Goal: Task Accomplishment & Management: Complete application form

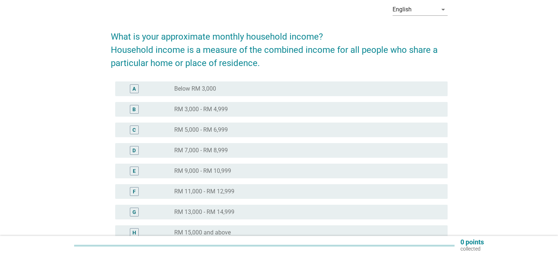
scroll to position [37, 0]
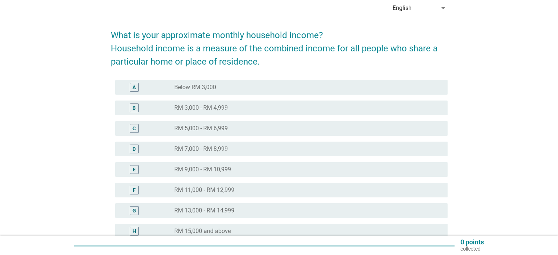
click at [205, 128] on label "RM 5,000 - RM 6,999" at bounding box center [201, 128] width 54 height 7
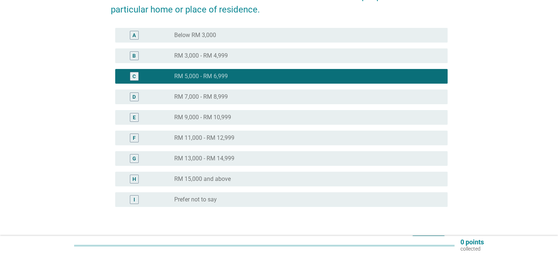
scroll to position [136, 0]
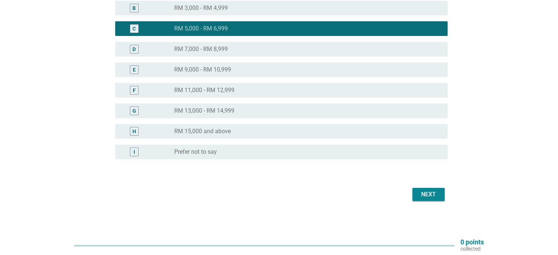
click at [433, 194] on div "Next" at bounding box center [428, 194] width 21 height 9
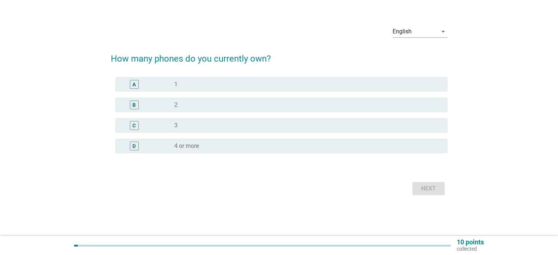
scroll to position [0, 0]
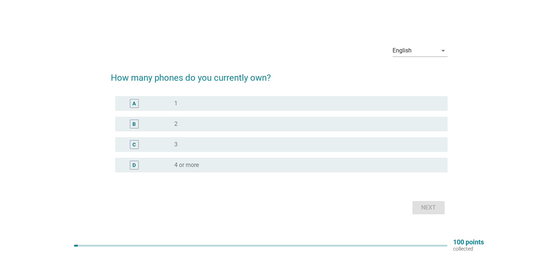
click at [312, 121] on div "radio_button_unchecked 2" at bounding box center [304, 123] width 261 height 7
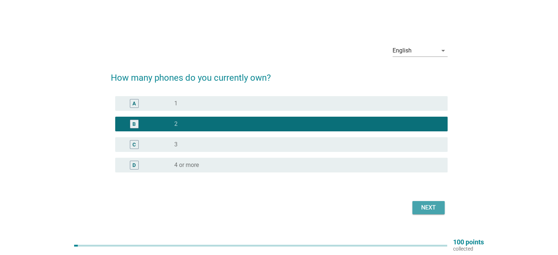
click at [441, 206] on button "Next" at bounding box center [428, 207] width 32 height 13
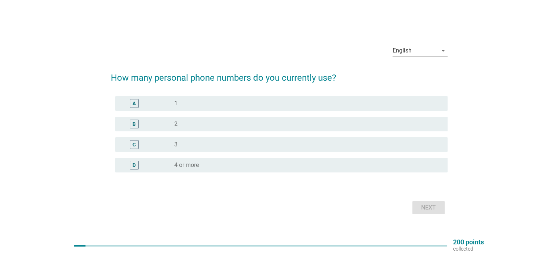
click at [338, 124] on div "radio_button_unchecked 2" at bounding box center [304, 123] width 261 height 7
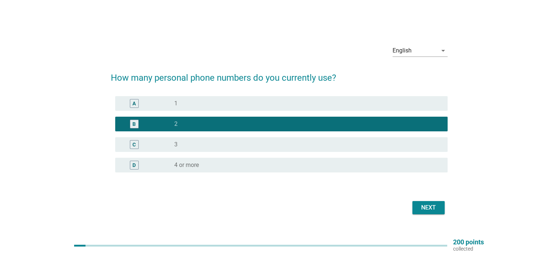
click at [334, 96] on div "A radio_button_unchecked 1" at bounding box center [281, 103] width 332 height 15
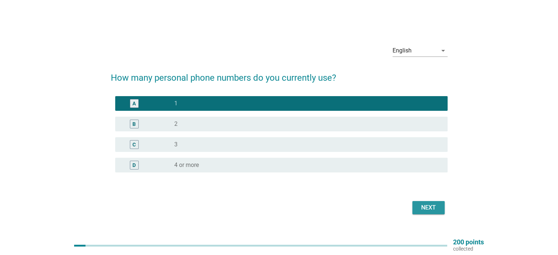
click at [431, 210] on div "Next" at bounding box center [428, 207] width 21 height 9
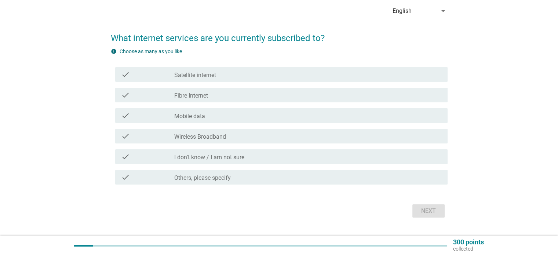
scroll to position [37, 0]
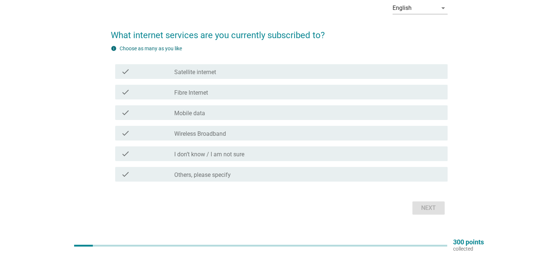
click at [355, 88] on div "check_box_outline_blank Fibre Internet" at bounding box center [307, 92] width 267 height 9
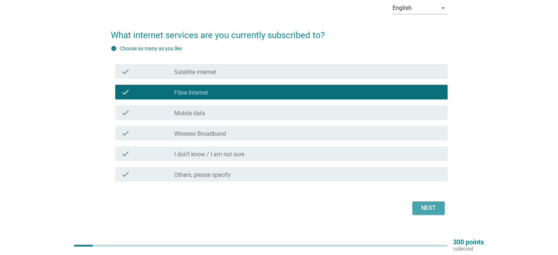
click at [424, 205] on div "Next" at bounding box center [428, 208] width 21 height 9
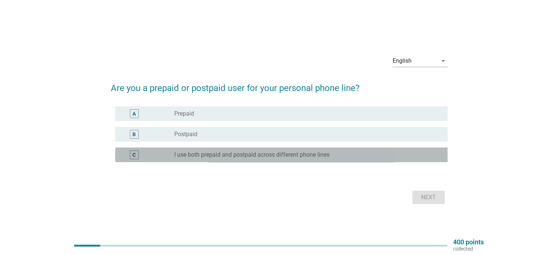
click at [338, 157] on div "radio_button_unchecked I use both prepaid and postpaid across different phone l…" at bounding box center [304, 154] width 261 height 7
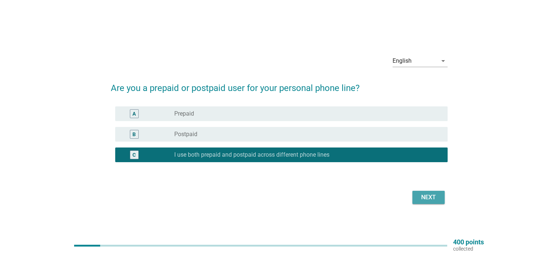
click at [428, 199] on div "Next" at bounding box center [428, 197] width 21 height 9
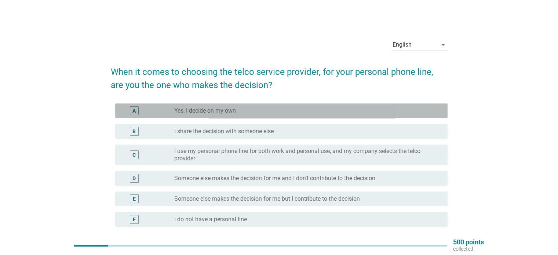
click at [359, 113] on div "radio_button_unchecked Yes, I decide on my own" at bounding box center [304, 110] width 261 height 7
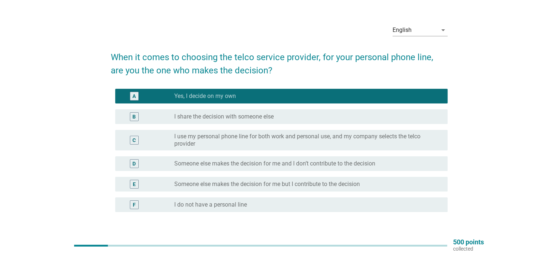
scroll to position [68, 0]
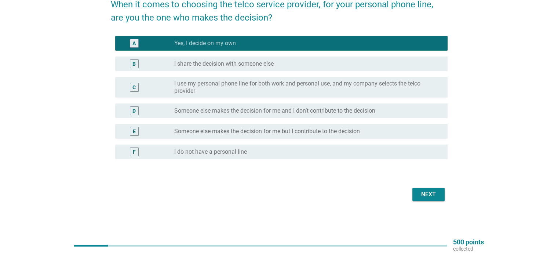
click at [437, 194] on div "Next" at bounding box center [428, 194] width 21 height 9
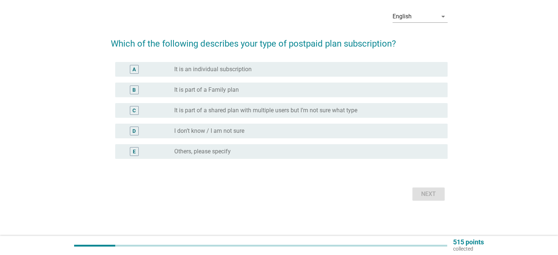
scroll to position [0, 0]
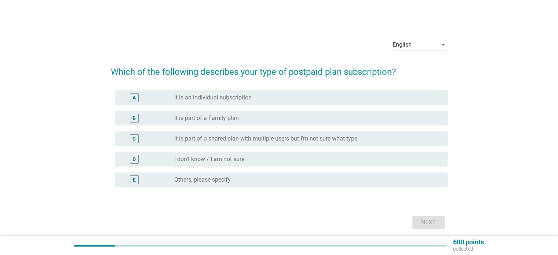
click at [373, 99] on div "radio_button_unchecked It is an individual subscription" at bounding box center [304, 97] width 261 height 7
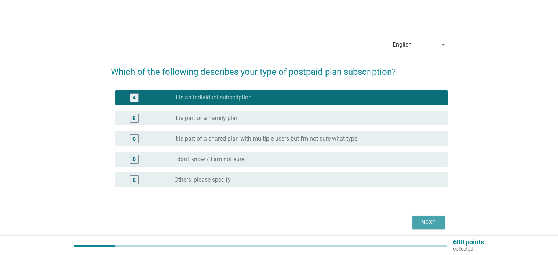
click at [424, 218] on div "Next" at bounding box center [428, 222] width 21 height 9
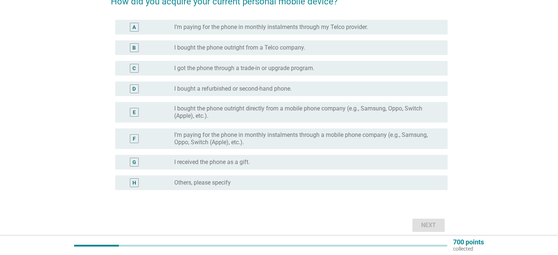
scroll to position [73, 0]
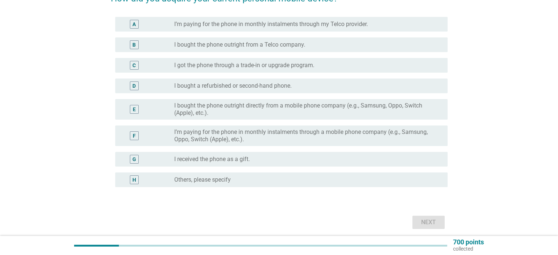
click at [406, 97] on div "E radio_button_unchecked I bought the phone outright directly from a mobile pho…" at bounding box center [279, 109] width 337 height 26
click at [404, 107] on label "I bought the phone outright directly from a mobile phone company (e.g., Samsung…" at bounding box center [304, 109] width 261 height 15
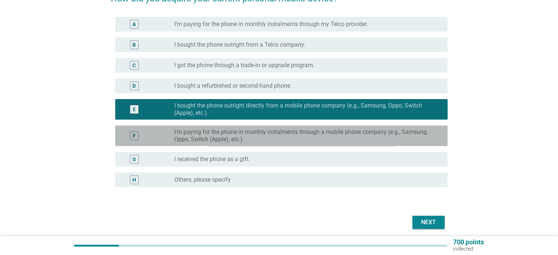
click at [395, 130] on label "I’m paying for the phone in monthly instalments through a mobile phone company …" at bounding box center [304, 135] width 261 height 15
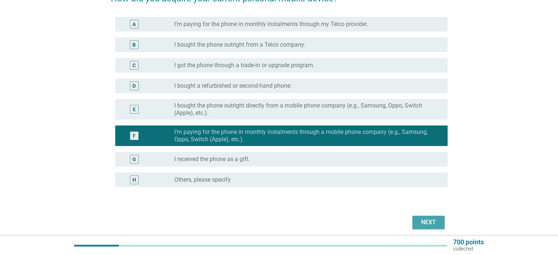
click at [423, 224] on div "Next" at bounding box center [428, 222] width 21 height 9
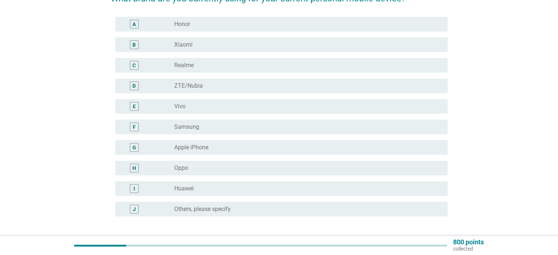
click at [421, 147] on div "radio_button_unchecked Apple iPhone" at bounding box center [304, 147] width 261 height 7
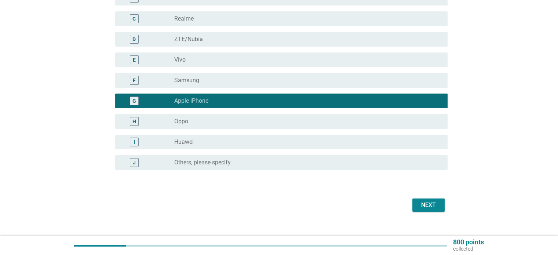
scroll to position [131, 0]
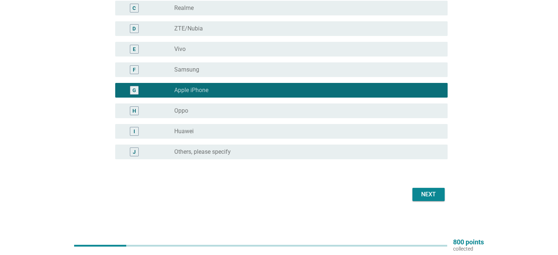
click at [433, 189] on button "Next" at bounding box center [428, 194] width 32 height 13
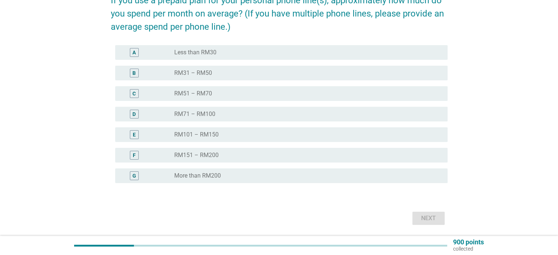
scroll to position [73, 0]
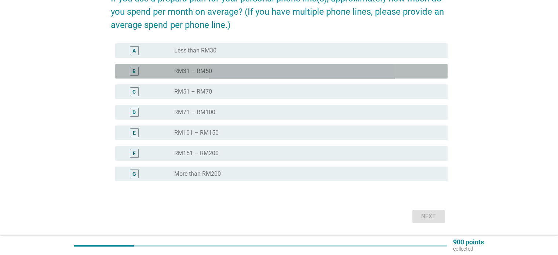
click at [289, 70] on div "radio_button_unchecked RM31 – RM50" at bounding box center [304, 71] width 261 height 7
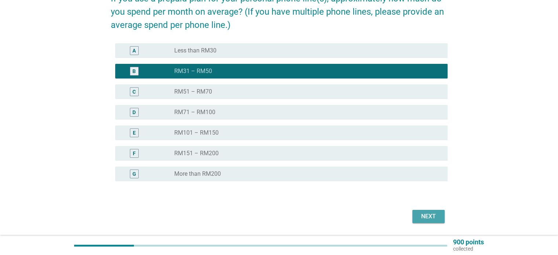
click at [422, 214] on div "Next" at bounding box center [428, 216] width 21 height 9
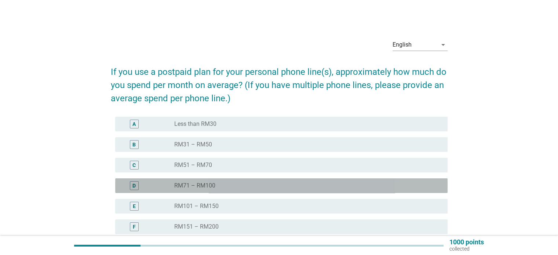
click at [273, 185] on div "radio_button_unchecked RM71 – RM100" at bounding box center [304, 185] width 261 height 7
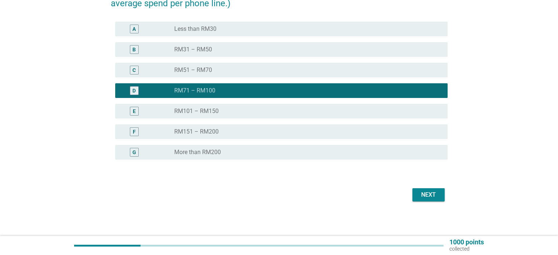
scroll to position [95, 0]
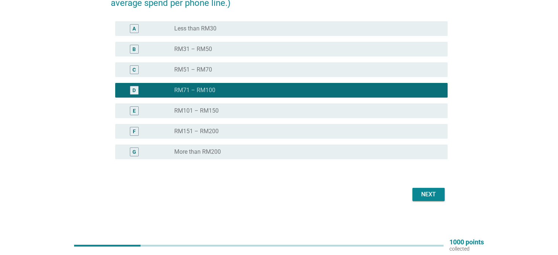
click at [429, 198] on div "Next" at bounding box center [428, 194] width 21 height 9
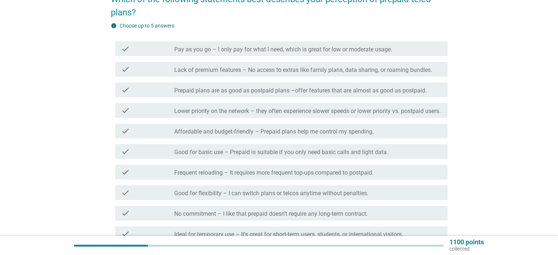
scroll to position [73, 0]
click at [364, 155] on label "Good for basic use – Prepaid is suitable if you only need basic calls and light…" at bounding box center [281, 151] width 214 height 7
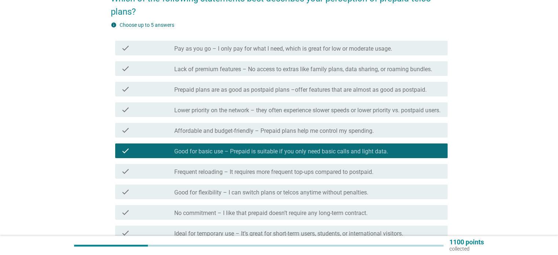
click at [387, 176] on div "check_box_outline_blank Frequent reloading – It requires more frequent top-ups …" at bounding box center [307, 171] width 267 height 9
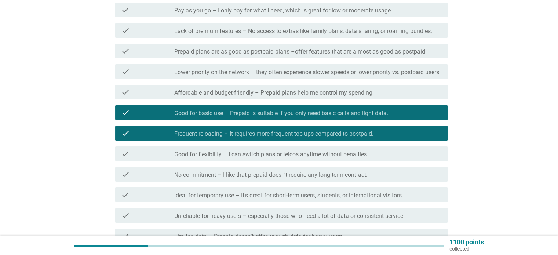
scroll to position [147, 0]
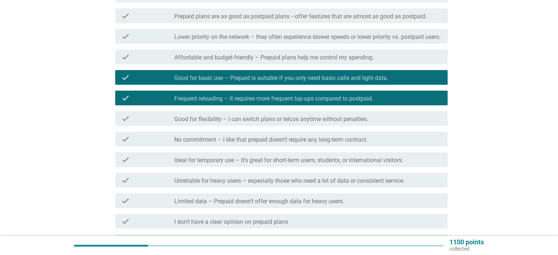
click at [381, 143] on div "check_box_outline_blank No commitment – I like that prepaid doesn’t require any…" at bounding box center [307, 139] width 267 height 9
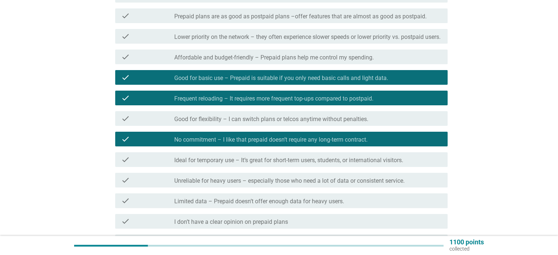
click at [381, 102] on div "check_box_outline_blank Frequent reloading – It requires more frequent top-ups …" at bounding box center [307, 98] width 267 height 9
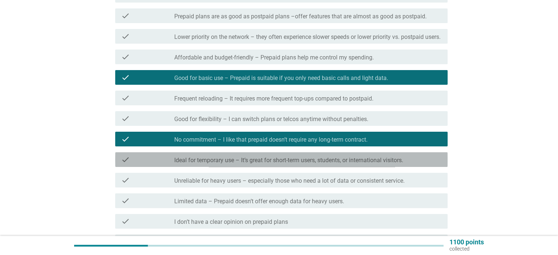
click at [390, 167] on div "check check_box_outline_blank Ideal for temporary use – It’s great for short-te…" at bounding box center [281, 159] width 332 height 15
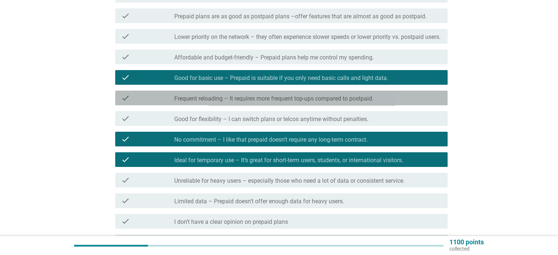
click at [404, 102] on div "check_box_outline_blank Frequent reloading – It requires more frequent top-ups …" at bounding box center [307, 98] width 267 height 9
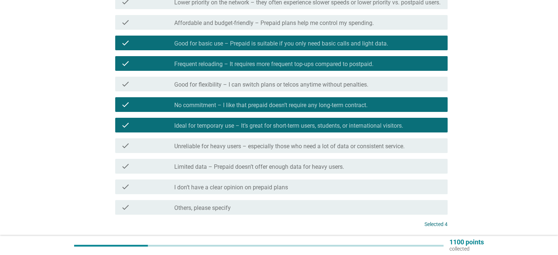
scroll to position [183, 0]
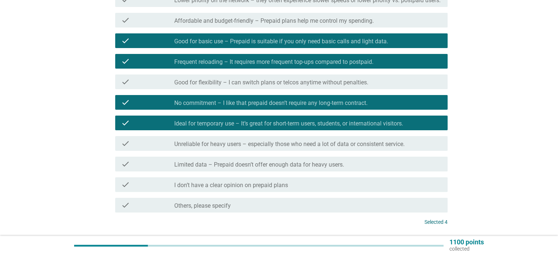
click at [357, 171] on div "check check_box_outline_blank Limited data – Prepaid doesn’t offer enough data …" at bounding box center [281, 164] width 332 height 15
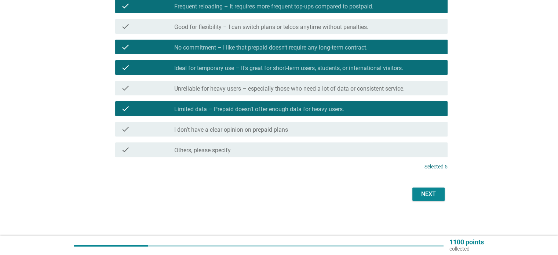
scroll to position [246, 0]
click at [430, 190] on div "Next" at bounding box center [428, 194] width 21 height 9
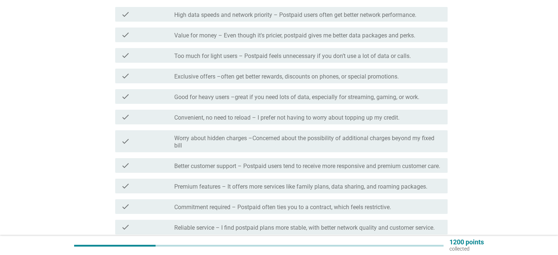
scroll to position [110, 0]
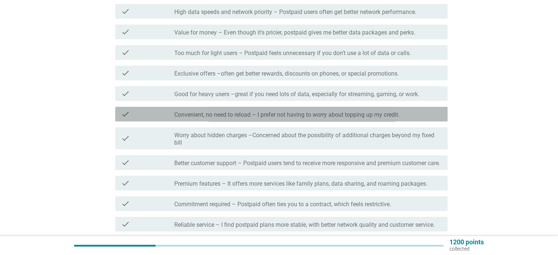
click at [427, 114] on div "check_box_outline_blank Convenient, no need to reload – I prefer not having to …" at bounding box center [307, 114] width 267 height 9
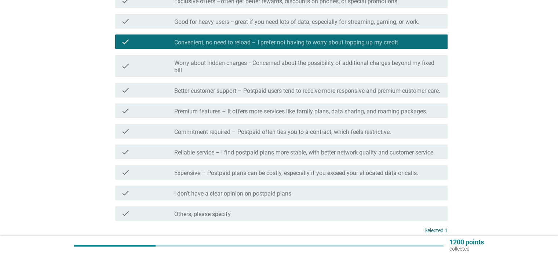
scroll to position [183, 0]
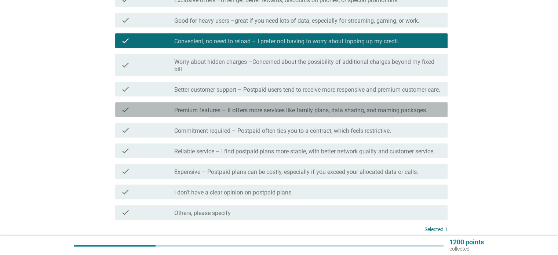
click at [404, 114] on label "Premium features – It offers more services like family plans, data sharing, and…" at bounding box center [300, 110] width 253 height 7
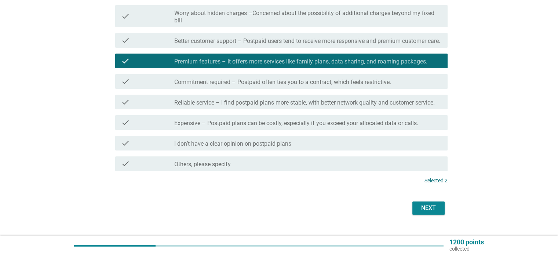
scroll to position [254, 0]
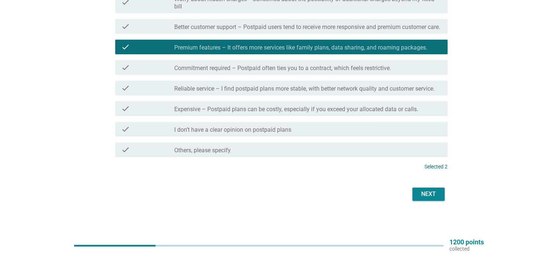
click at [424, 110] on div "check_box_outline_blank Expensive – Postpaid plans can be costly, especially if…" at bounding box center [307, 108] width 267 height 9
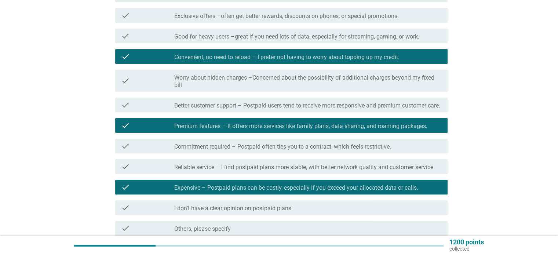
scroll to position [183, 0]
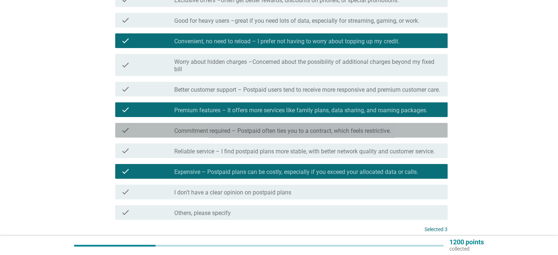
click at [412, 135] on div "check_box_outline_blank Commitment required – Postpaid often ties you to a cont…" at bounding box center [307, 130] width 267 height 9
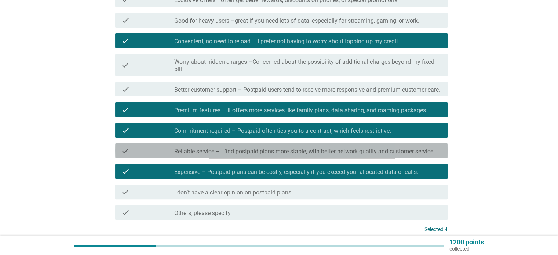
click at [410, 155] on label "Reliable service – I find postpaid plans more stable, with better network quali…" at bounding box center [304, 151] width 260 height 7
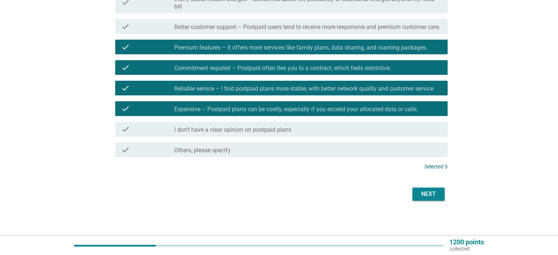
scroll to position [254, 0]
click at [434, 192] on div "Next" at bounding box center [428, 194] width 21 height 9
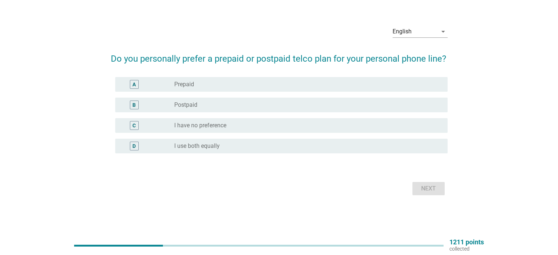
scroll to position [0, 0]
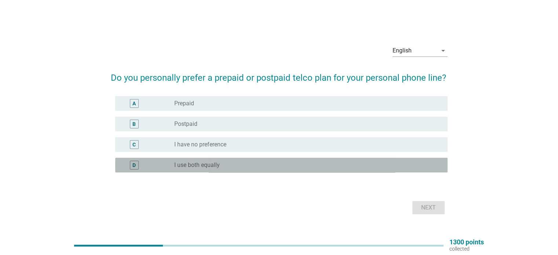
click at [424, 172] on div "D radio_button_unchecked I use both equally" at bounding box center [281, 165] width 332 height 15
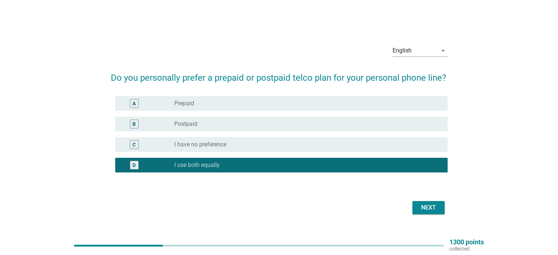
click at [426, 208] on div "Next" at bounding box center [428, 207] width 21 height 9
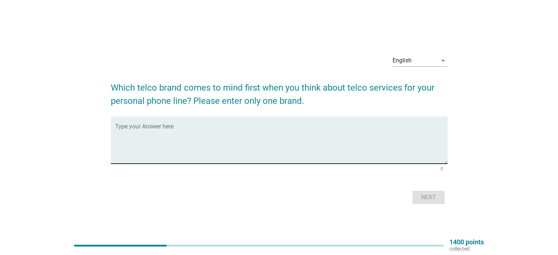
click at [396, 145] on textarea "Type your Answer here" at bounding box center [281, 144] width 332 height 39
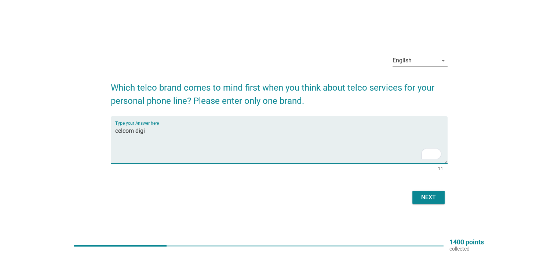
type textarea "celcom digi"
click at [414, 199] on button "Next" at bounding box center [428, 197] width 32 height 13
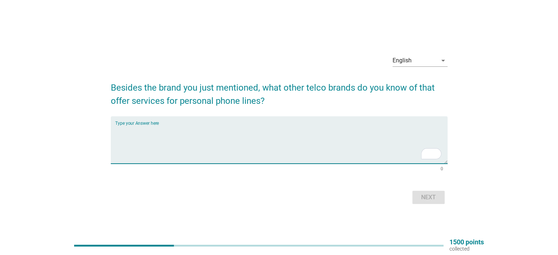
click at [293, 134] on textarea "To enrich screen reader interactions, please activate Accessibility in Grammarl…" at bounding box center [281, 144] width 332 height 39
type textarea "maxis"
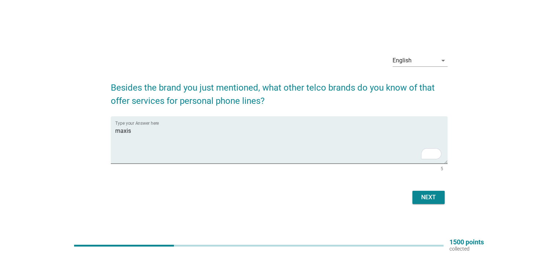
click at [434, 197] on div "Next" at bounding box center [428, 197] width 21 height 9
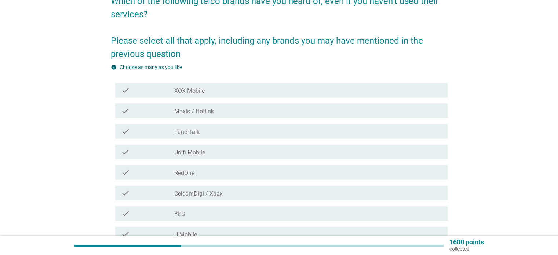
scroll to position [73, 0]
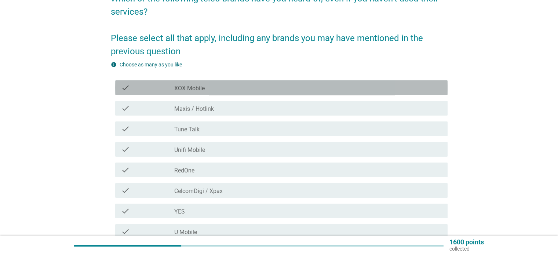
click at [238, 90] on div "check_box_outline_blank XOX Mobile" at bounding box center [307, 87] width 267 height 9
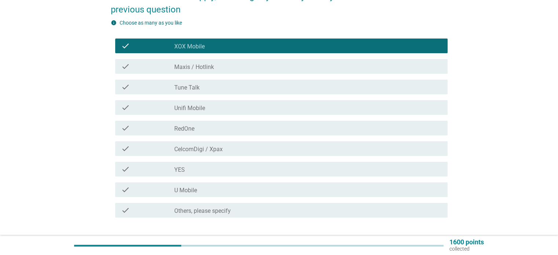
scroll to position [147, 0]
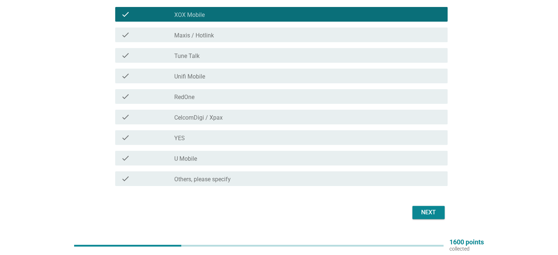
click at [232, 78] on div "check_box_outline_blank Unifi Mobile" at bounding box center [307, 76] width 267 height 9
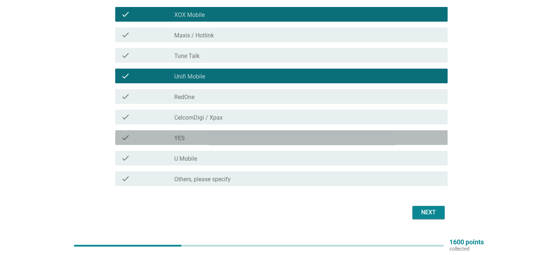
click at [227, 142] on div "check check_box_outline_blank YES" at bounding box center [281, 137] width 332 height 15
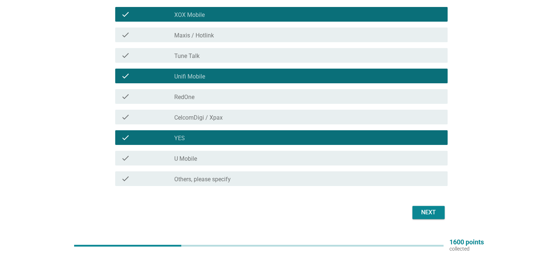
click at [230, 161] on div "check_box_outline_blank U Mobile" at bounding box center [307, 158] width 267 height 9
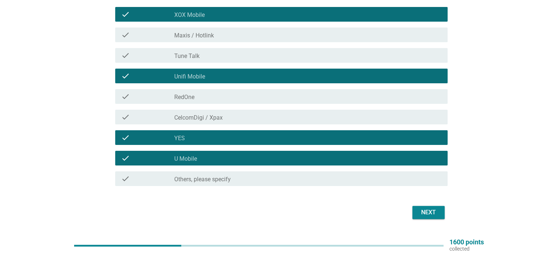
click at [423, 215] on div "Next" at bounding box center [428, 212] width 21 height 9
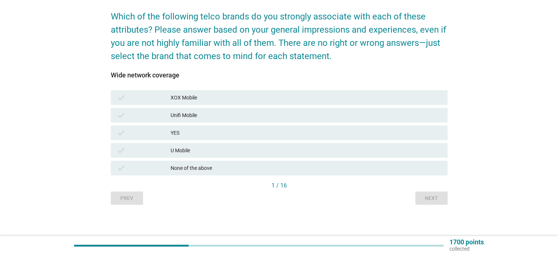
scroll to position [57, 0]
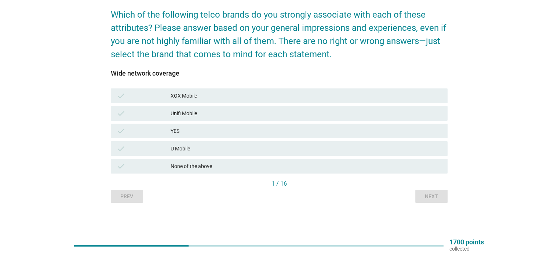
click at [386, 116] on div "Unifi Mobile" at bounding box center [306, 113] width 271 height 9
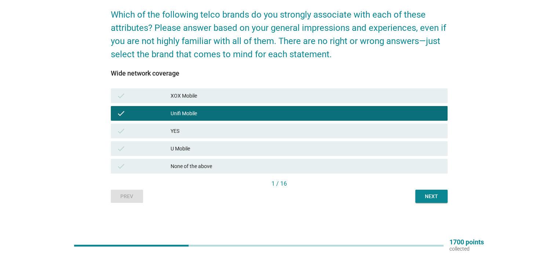
click at [329, 126] on div "check YES" at bounding box center [279, 131] width 337 height 15
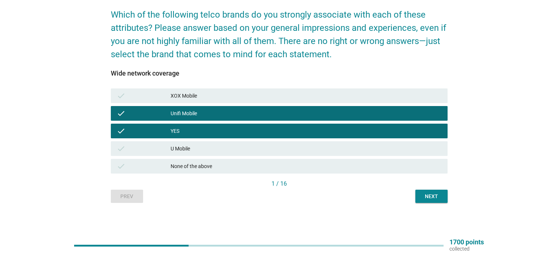
click at [432, 194] on div "Next" at bounding box center [431, 197] width 21 height 8
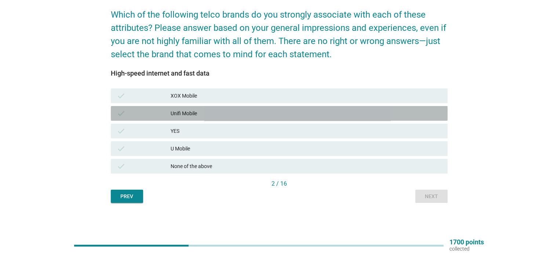
click at [330, 110] on div "Unifi Mobile" at bounding box center [306, 113] width 271 height 9
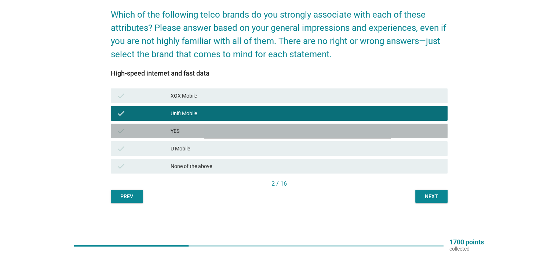
click at [373, 128] on div "YES" at bounding box center [306, 131] width 271 height 9
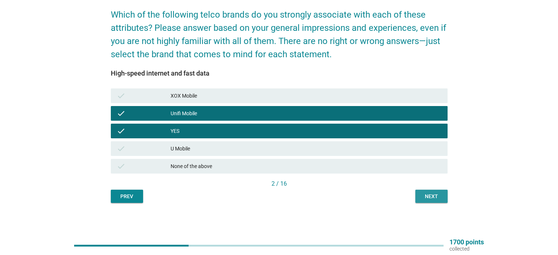
click at [425, 193] on div "Next" at bounding box center [431, 197] width 21 height 8
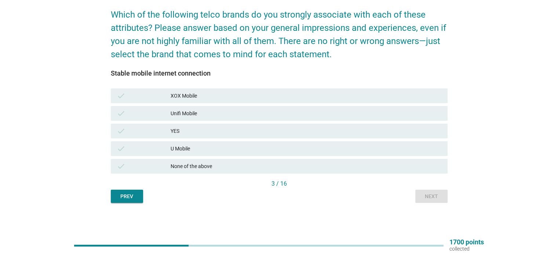
click at [298, 133] on div "YES" at bounding box center [306, 131] width 271 height 9
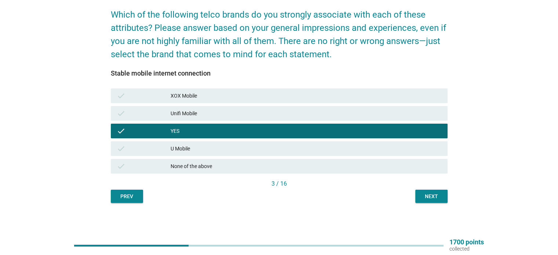
click at [350, 115] on div "Unifi Mobile" at bounding box center [306, 113] width 271 height 9
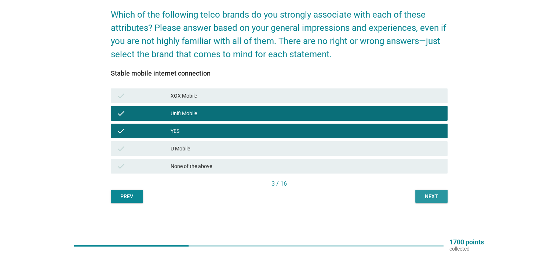
click at [423, 196] on div "Next" at bounding box center [431, 197] width 21 height 8
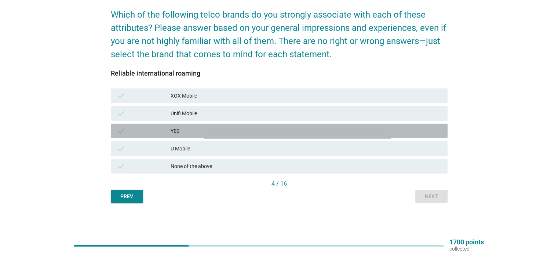
click at [279, 134] on div "YES" at bounding box center [306, 131] width 271 height 9
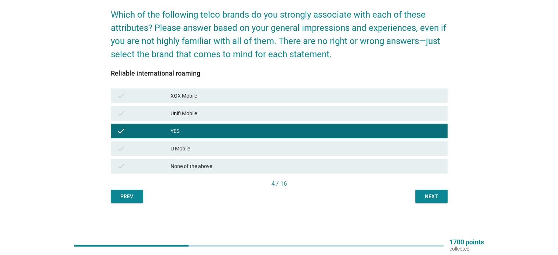
click at [423, 195] on div "Next" at bounding box center [431, 197] width 21 height 8
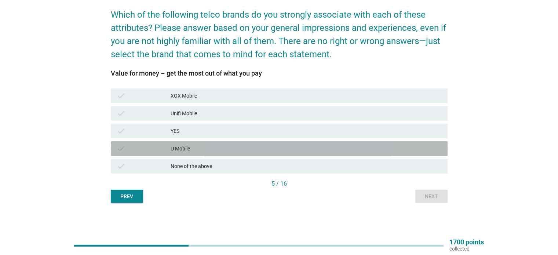
click at [230, 148] on div "U Mobile" at bounding box center [306, 148] width 271 height 9
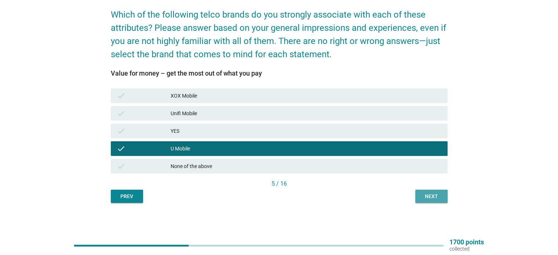
click at [421, 197] on div "Next" at bounding box center [431, 197] width 21 height 8
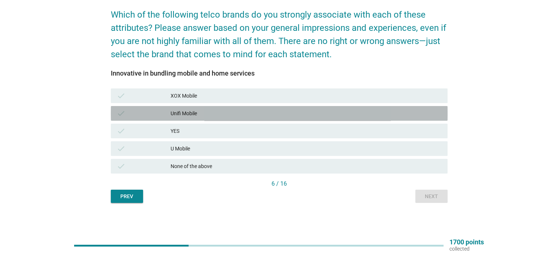
click at [208, 117] on div "Unifi Mobile" at bounding box center [306, 113] width 271 height 9
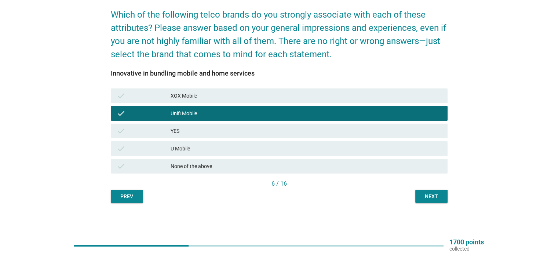
click at [208, 129] on div "YES" at bounding box center [306, 131] width 271 height 9
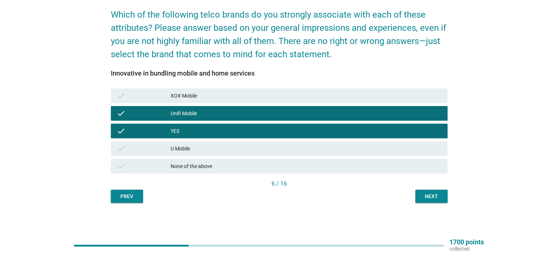
click at [421, 198] on div "Next" at bounding box center [431, 197] width 21 height 8
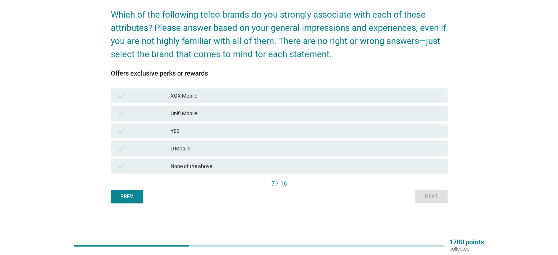
click at [279, 130] on div "YES" at bounding box center [306, 131] width 271 height 9
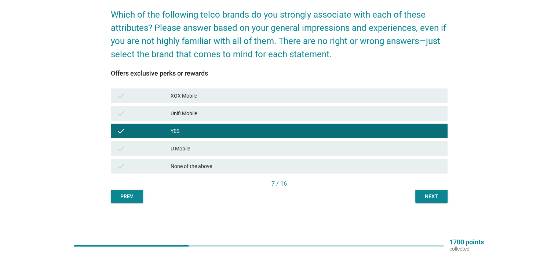
click at [274, 149] on div "U Mobile" at bounding box center [306, 148] width 271 height 9
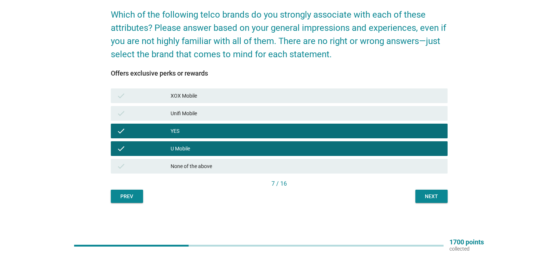
click at [286, 117] on div "Unifi Mobile" at bounding box center [306, 113] width 271 height 9
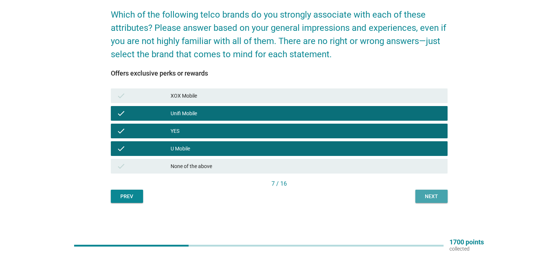
click at [422, 201] on button "Next" at bounding box center [431, 196] width 32 height 13
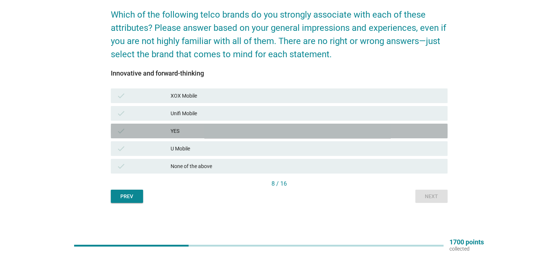
click at [324, 137] on div "check YES" at bounding box center [279, 131] width 337 height 15
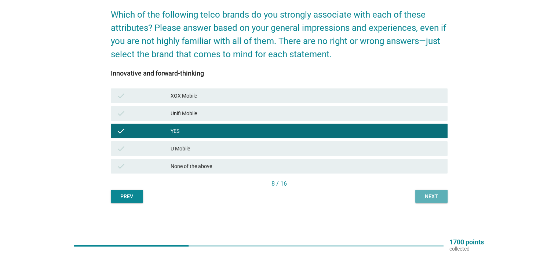
click at [423, 196] on div "Next" at bounding box center [431, 197] width 21 height 8
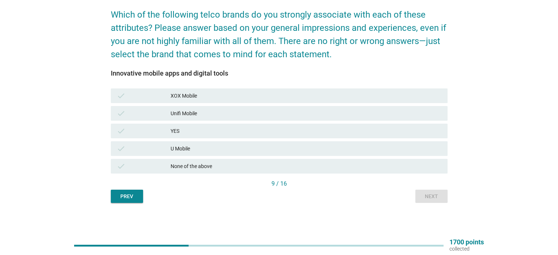
click at [308, 134] on div "YES" at bounding box center [306, 131] width 271 height 9
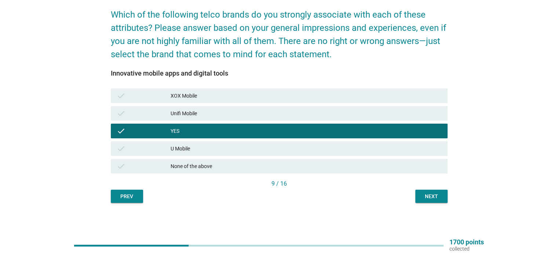
click at [307, 120] on div "check Unifi Mobile" at bounding box center [279, 113] width 337 height 15
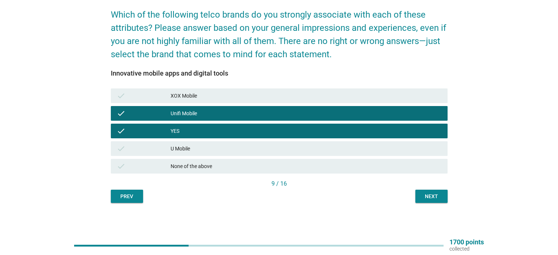
click at [427, 198] on div "Next" at bounding box center [431, 197] width 21 height 8
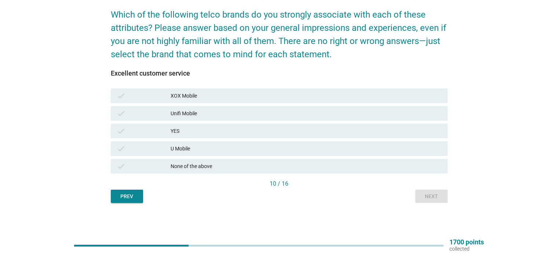
click at [252, 124] on div "check YES" at bounding box center [279, 131] width 337 height 15
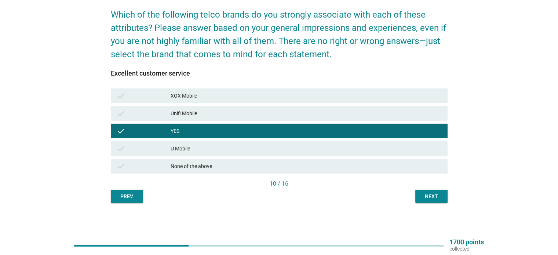
click at [430, 198] on div "Next" at bounding box center [431, 197] width 21 height 8
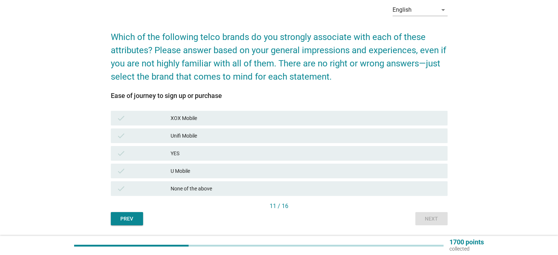
scroll to position [37, 0]
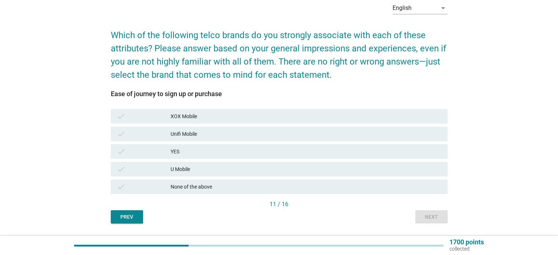
click at [295, 153] on div "YES" at bounding box center [306, 151] width 271 height 9
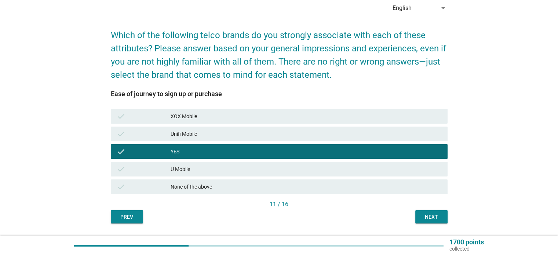
click at [301, 164] on div "check U Mobile" at bounding box center [279, 169] width 337 height 15
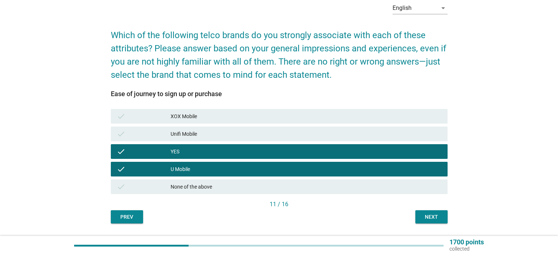
click at [309, 113] on div "XOX Mobile" at bounding box center [306, 116] width 271 height 9
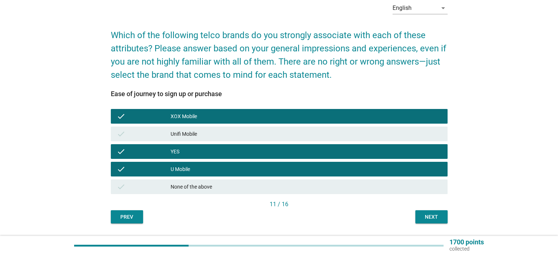
click at [424, 214] on div "Next" at bounding box center [431, 217] width 21 height 8
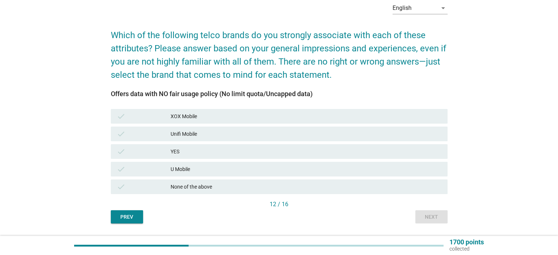
click at [351, 185] on div "None of the above" at bounding box center [306, 186] width 271 height 9
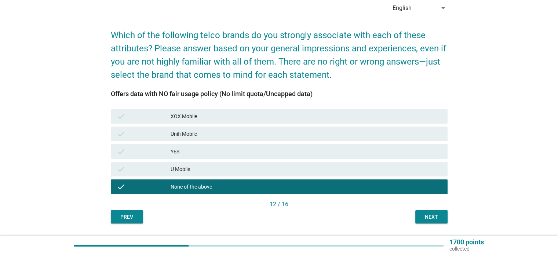
click at [431, 217] on div "Next" at bounding box center [431, 217] width 21 height 8
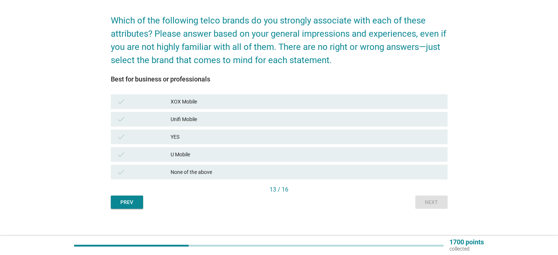
scroll to position [57, 0]
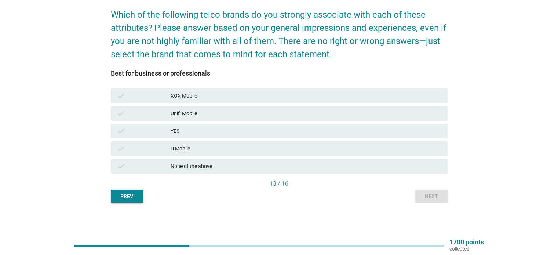
click at [346, 174] on div "check None of the above" at bounding box center [279, 166] width 340 height 18
click at [352, 172] on div "check None of the above" at bounding box center [279, 166] width 337 height 15
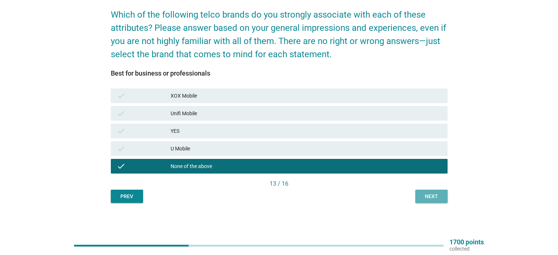
click at [425, 193] on div "Next" at bounding box center [431, 197] width 21 height 8
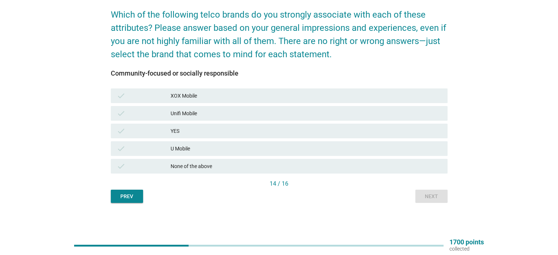
click at [364, 151] on div "U Mobile" at bounding box center [306, 148] width 271 height 9
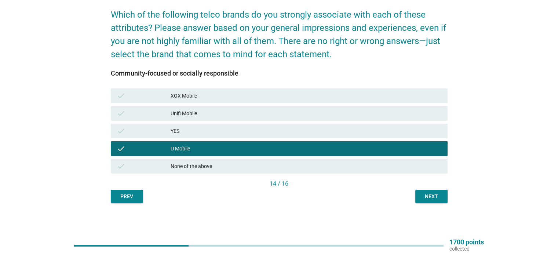
click at [356, 130] on div "YES" at bounding box center [306, 131] width 271 height 9
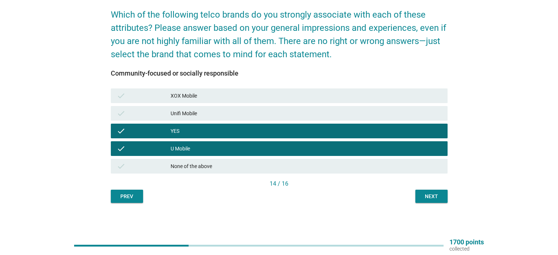
click at [425, 191] on button "Next" at bounding box center [431, 196] width 32 height 13
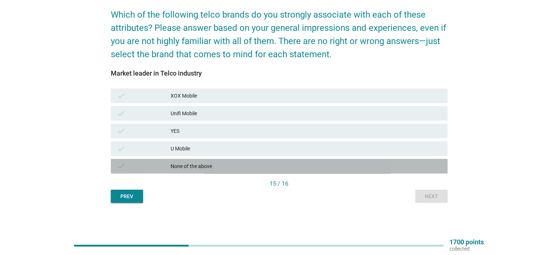
click at [358, 170] on div "None of the above" at bounding box center [306, 166] width 271 height 9
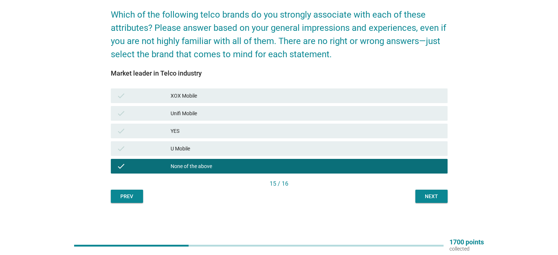
click at [419, 189] on div "15 / 16" at bounding box center [279, 184] width 337 height 10
click at [431, 197] on div "Next" at bounding box center [431, 197] width 21 height 8
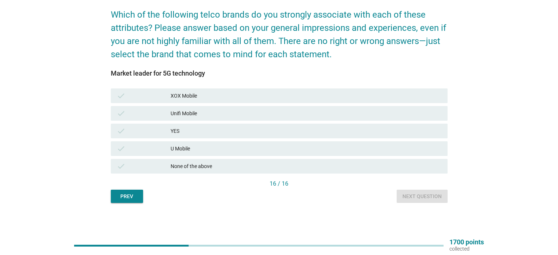
click at [354, 133] on div "YES" at bounding box center [306, 131] width 271 height 9
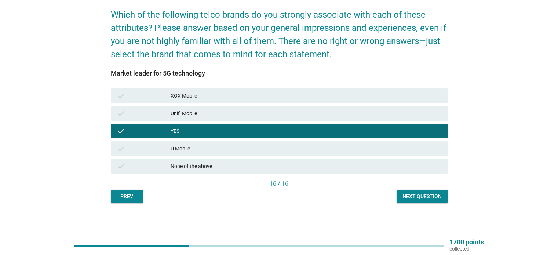
click at [344, 133] on div "YES" at bounding box center [306, 131] width 271 height 9
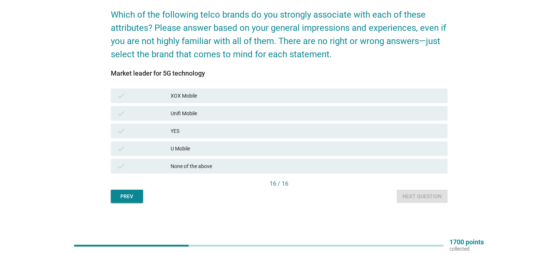
click at [323, 169] on div "None of the above" at bounding box center [306, 166] width 271 height 9
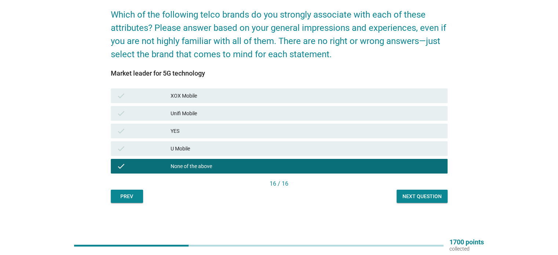
click at [427, 191] on button "Next question" at bounding box center [422, 196] width 51 height 13
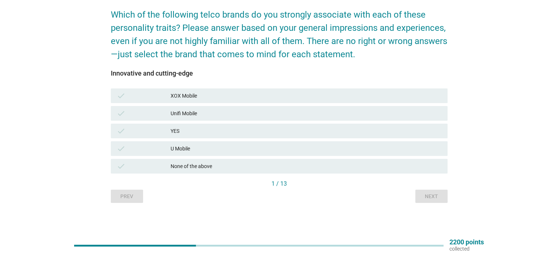
drag, startPoint x: 116, startPoint y: 72, endPoint x: 193, endPoint y: 72, distance: 77.4
click at [193, 72] on div "English arrow_drop_down Which of the following telco brands do you strongly ass…" at bounding box center [279, 89] width 349 height 239
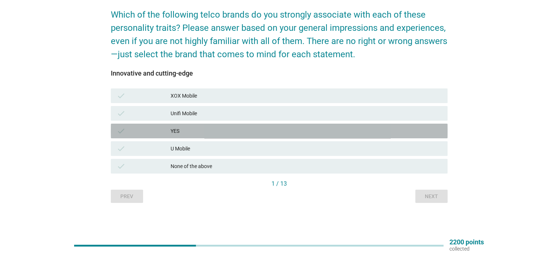
click at [343, 131] on div "YES" at bounding box center [306, 131] width 271 height 9
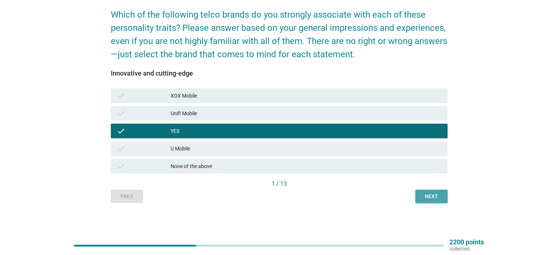
click at [436, 193] on div "Next" at bounding box center [431, 197] width 21 height 8
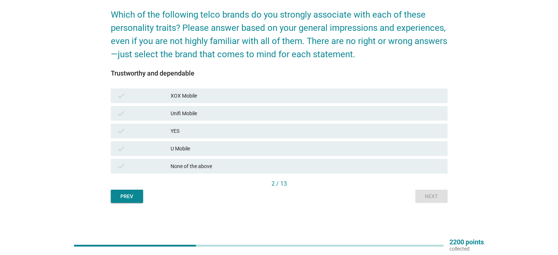
click at [292, 113] on div "Unifi Mobile" at bounding box center [306, 113] width 271 height 9
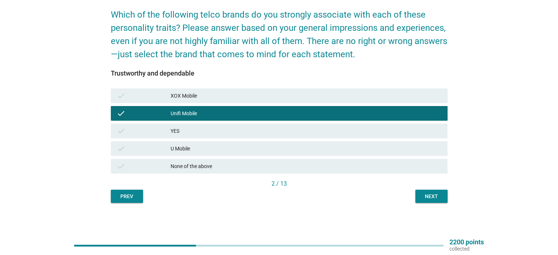
click at [438, 191] on button "Next" at bounding box center [431, 196] width 32 height 13
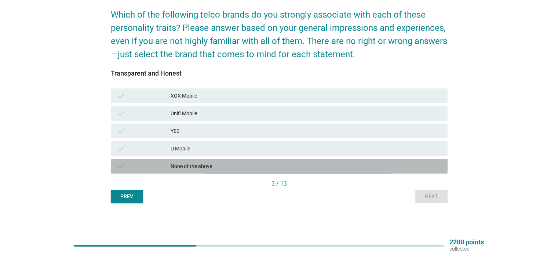
click at [369, 170] on div "None of the above" at bounding box center [306, 166] width 271 height 9
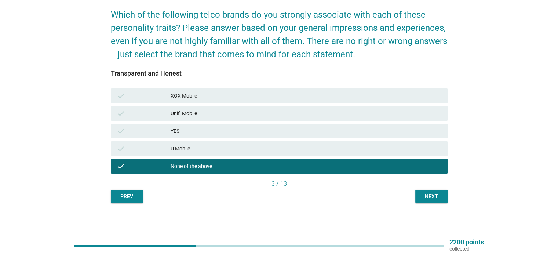
click at [422, 196] on div "Next" at bounding box center [431, 197] width 21 height 8
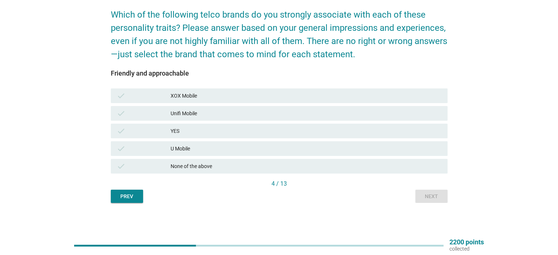
click at [374, 133] on div "YES" at bounding box center [306, 131] width 271 height 9
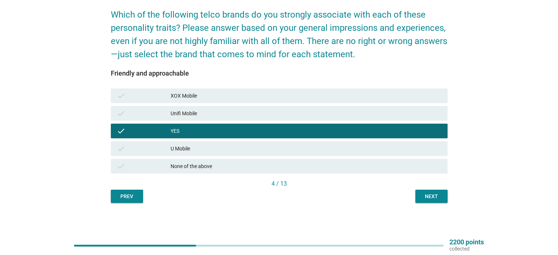
click at [420, 190] on button "Next" at bounding box center [431, 196] width 32 height 13
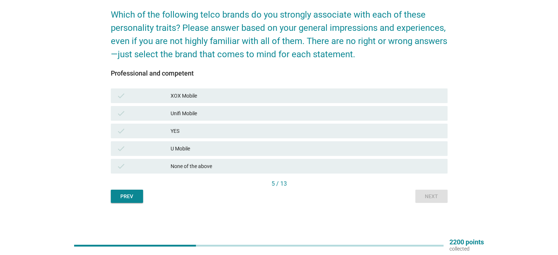
click at [340, 169] on div "None of the above" at bounding box center [306, 166] width 271 height 9
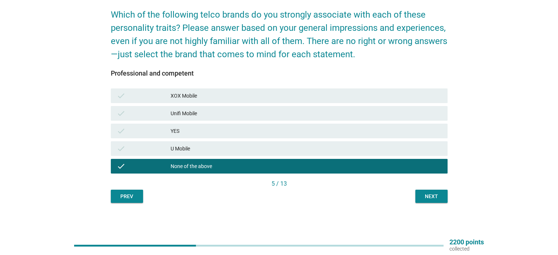
click at [428, 194] on div "Next" at bounding box center [431, 197] width 21 height 8
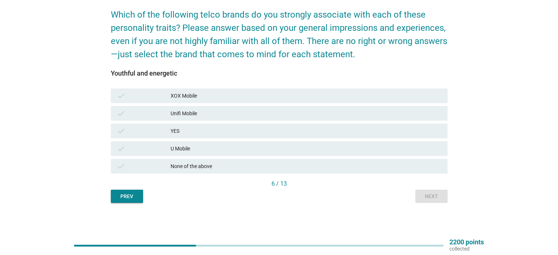
click at [365, 153] on div "check U Mobile" at bounding box center [279, 148] width 337 height 15
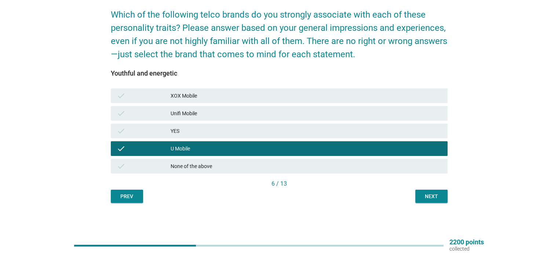
click at [434, 198] on div "Next" at bounding box center [431, 197] width 21 height 8
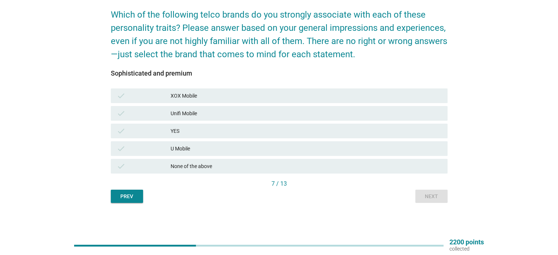
click at [354, 147] on div "U Mobile" at bounding box center [306, 148] width 271 height 9
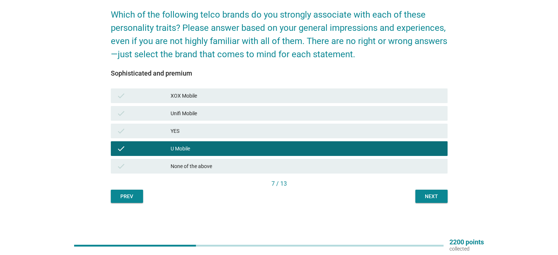
click at [354, 159] on div "check None of the above" at bounding box center [279, 166] width 337 height 15
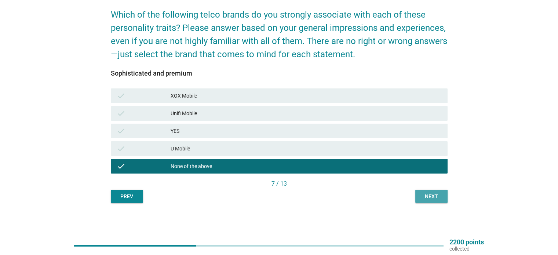
click at [436, 193] on div "Next" at bounding box center [431, 197] width 21 height 8
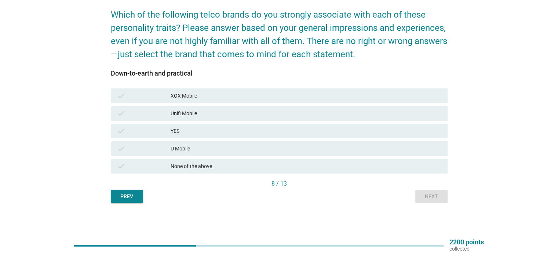
click at [338, 131] on div "YES" at bounding box center [306, 131] width 271 height 9
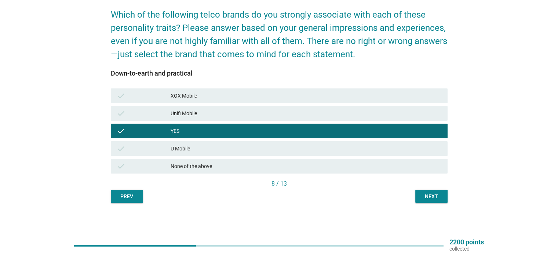
click at [434, 196] on div "Next" at bounding box center [431, 197] width 21 height 8
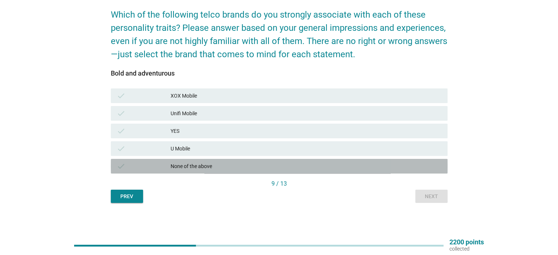
click at [231, 167] on div "None of the above" at bounding box center [306, 166] width 271 height 9
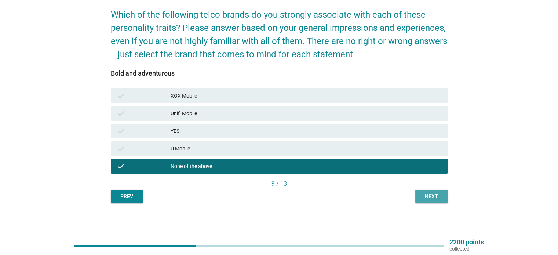
click at [431, 201] on button "Next" at bounding box center [431, 196] width 32 height 13
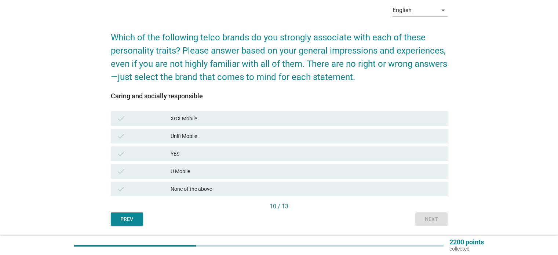
scroll to position [37, 0]
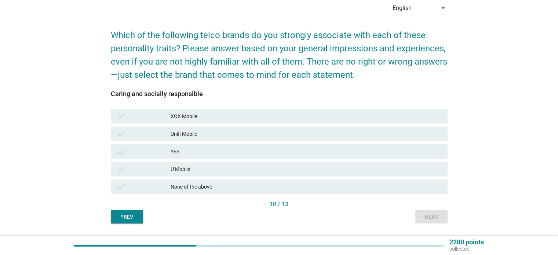
click at [251, 148] on div "YES" at bounding box center [306, 151] width 271 height 9
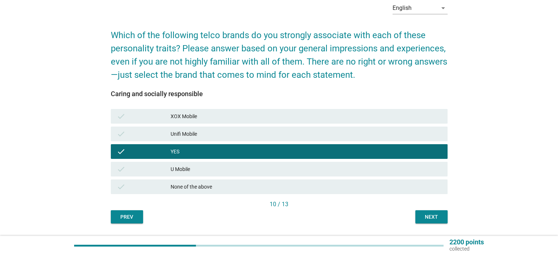
click at [378, 167] on div "U Mobile" at bounding box center [306, 169] width 271 height 9
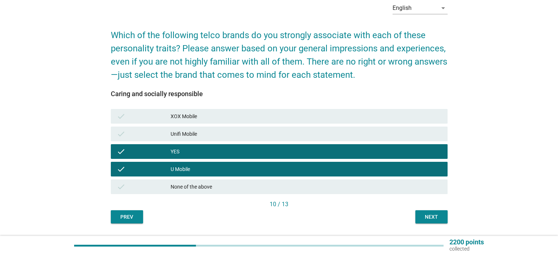
click at [428, 220] on div "Next" at bounding box center [431, 217] width 21 height 8
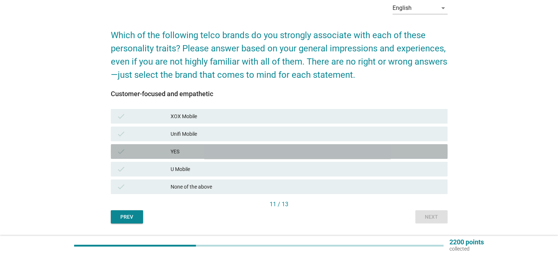
click at [331, 158] on div "check YES" at bounding box center [279, 151] width 337 height 15
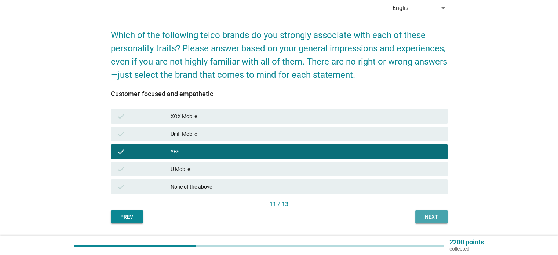
click at [431, 214] on div "Next" at bounding box center [431, 217] width 21 height 8
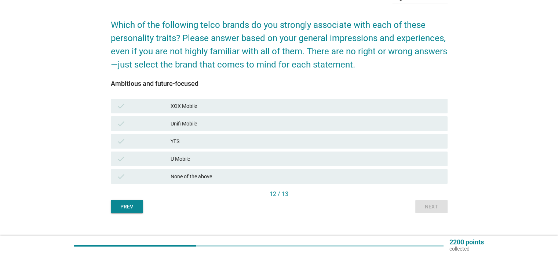
scroll to position [57, 0]
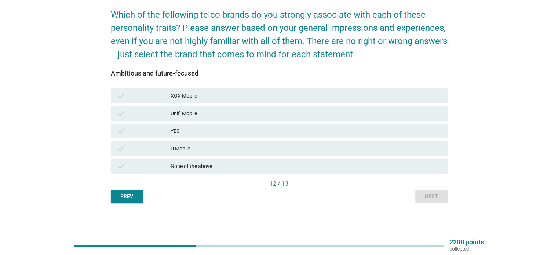
click at [296, 136] on div "check YES" at bounding box center [279, 131] width 337 height 15
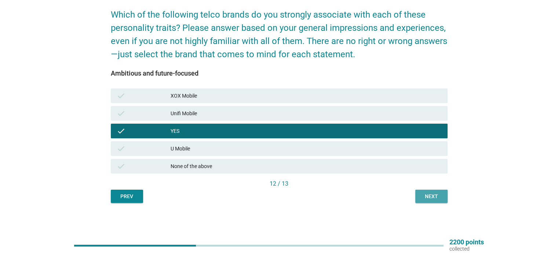
click at [431, 196] on div "Next" at bounding box center [431, 197] width 21 height 8
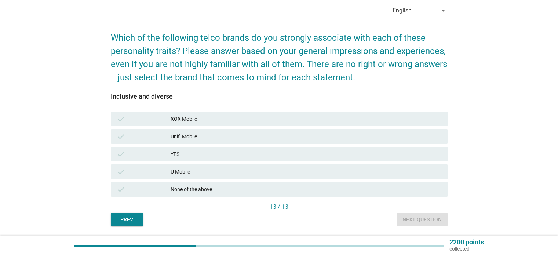
scroll to position [37, 0]
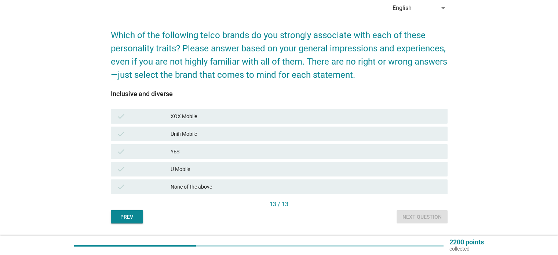
drag, startPoint x: 118, startPoint y: 94, endPoint x: 180, endPoint y: 98, distance: 61.8
click at [180, 98] on div "Inclusive and diverse" at bounding box center [279, 94] width 337 height 10
click at [191, 151] on div "YES" at bounding box center [306, 151] width 271 height 9
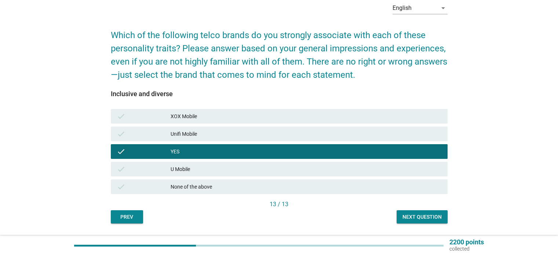
click at [423, 212] on button "Next question" at bounding box center [422, 216] width 51 height 13
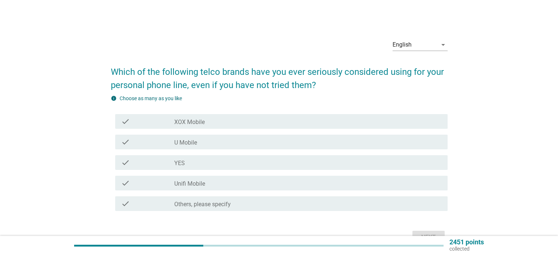
click at [425, 218] on form "Which of the following telco brands have you ever seriously considered using fo…" at bounding box center [279, 152] width 337 height 188
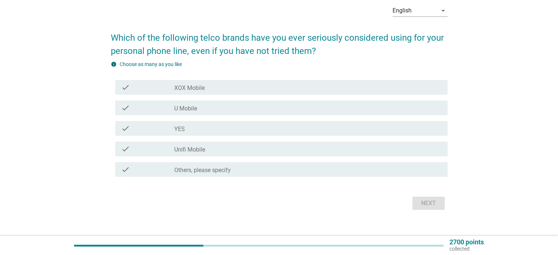
scroll to position [37, 0]
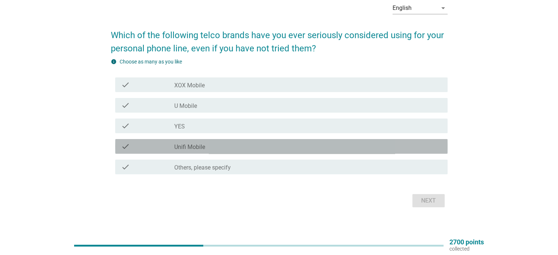
click at [300, 144] on div "check_box_outline_blank Unifi Mobile" at bounding box center [307, 146] width 267 height 9
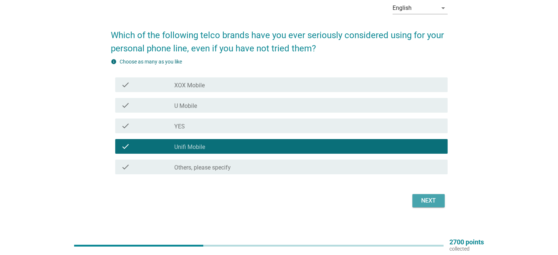
click at [420, 197] on div "Next" at bounding box center [428, 200] width 21 height 9
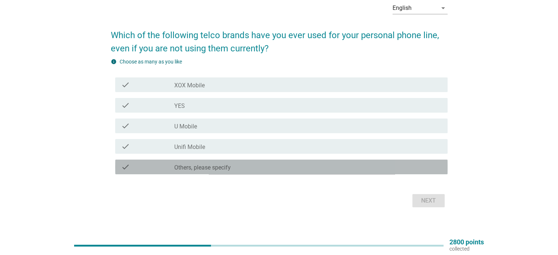
click at [248, 167] on div "check_box_outline_blank Others, please specify" at bounding box center [307, 167] width 267 height 9
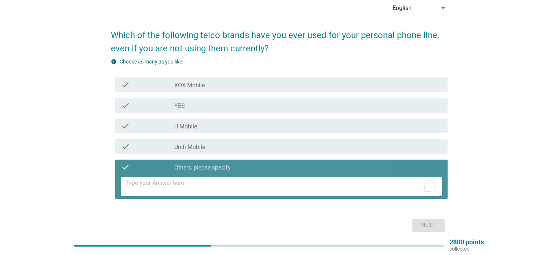
click at [246, 186] on textarea at bounding box center [283, 186] width 316 height 19
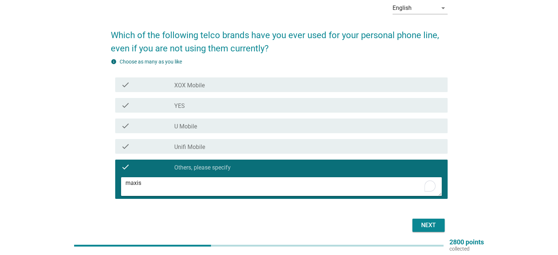
type textarea "maxis"
click at [430, 230] on button "Next" at bounding box center [428, 225] width 32 height 13
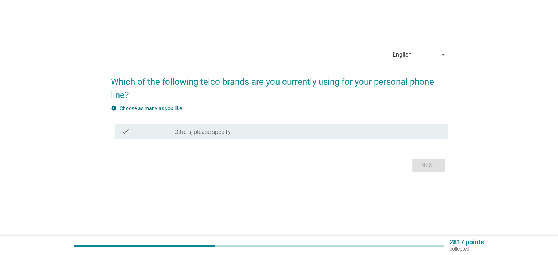
scroll to position [0, 0]
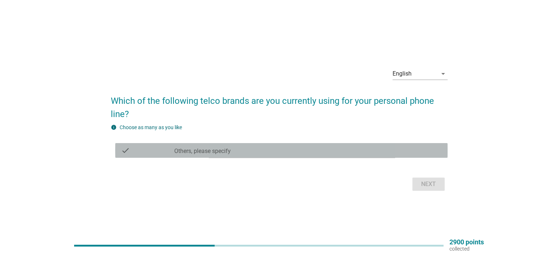
click at [273, 151] on div "check_box Others, please specify" at bounding box center [307, 150] width 267 height 9
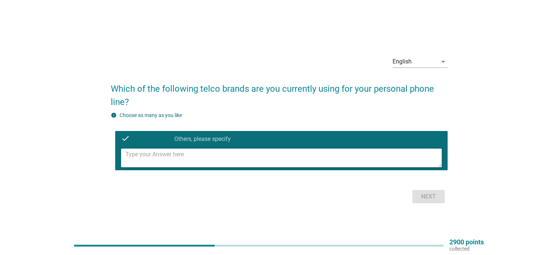
click at [259, 153] on textarea at bounding box center [283, 158] width 316 height 19
type textarea "celcomdigi"
click at [423, 197] on div "Next" at bounding box center [428, 196] width 21 height 9
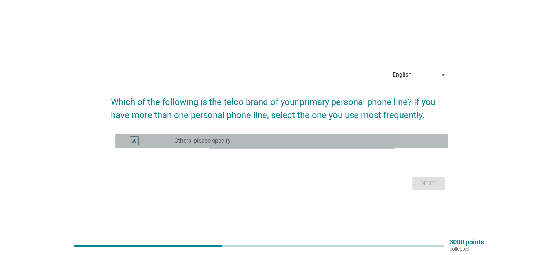
click at [283, 139] on div "radio_button_unchecked Others, please specify" at bounding box center [304, 140] width 261 height 7
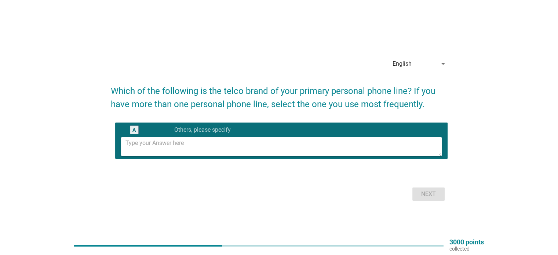
click at [281, 143] on textarea at bounding box center [283, 146] width 316 height 19
type textarea "celcomdigi"
click at [426, 195] on div "Next" at bounding box center [428, 194] width 21 height 9
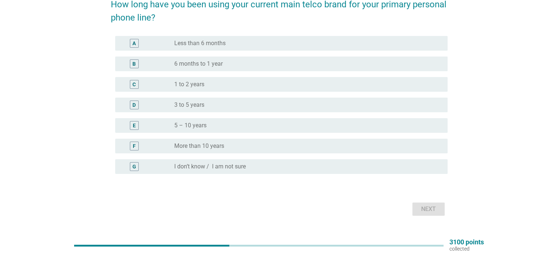
scroll to position [73, 0]
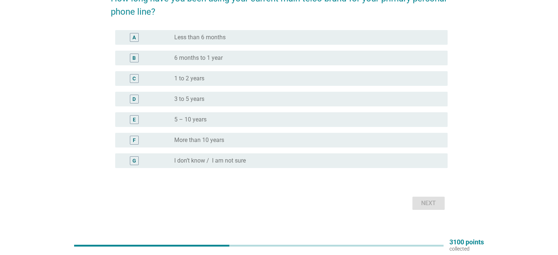
click at [303, 134] on div "F radio_button_unchecked More than 10 years" at bounding box center [281, 140] width 332 height 15
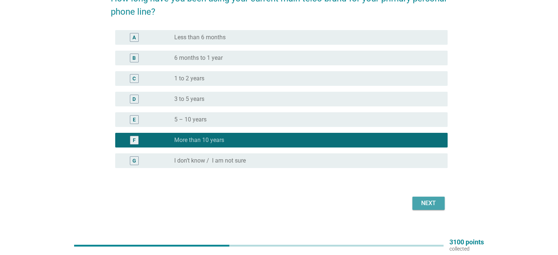
click at [432, 203] on div "Next" at bounding box center [428, 203] width 21 height 9
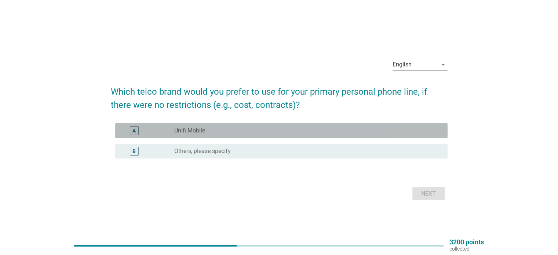
click at [244, 128] on div "radio_button_unchecked Unifi Mobile" at bounding box center [304, 130] width 261 height 7
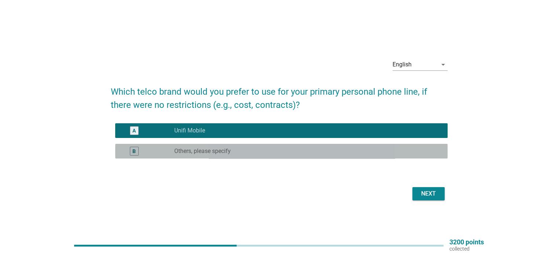
click at [246, 148] on div "radio_button_unchecked Others, please specify" at bounding box center [304, 150] width 261 height 7
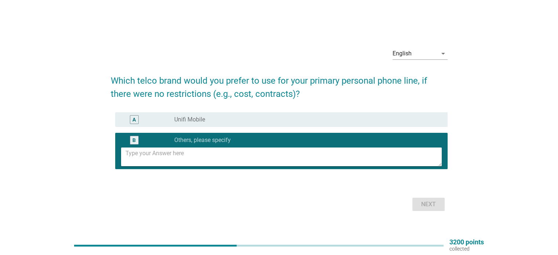
click at [258, 126] on div "A radio_button_unchecked Unifi Mobile" at bounding box center [281, 119] width 332 height 15
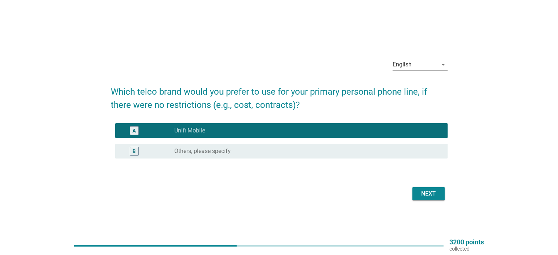
click at [420, 193] on div "Next" at bounding box center [428, 193] width 21 height 9
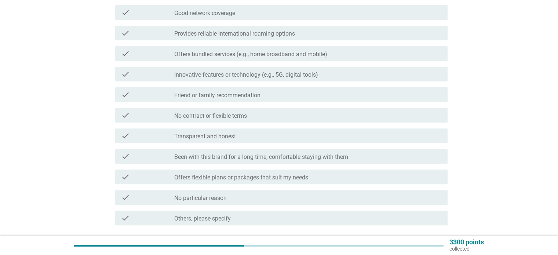
scroll to position [257, 0]
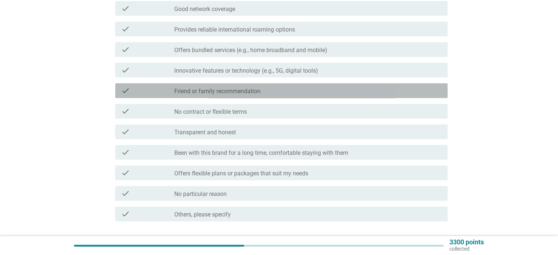
click at [260, 94] on label "Friend or family recommendation" at bounding box center [217, 91] width 86 height 7
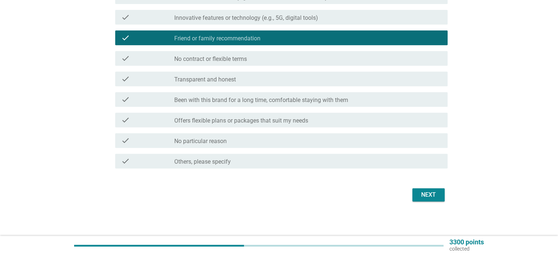
scroll to position [310, 0]
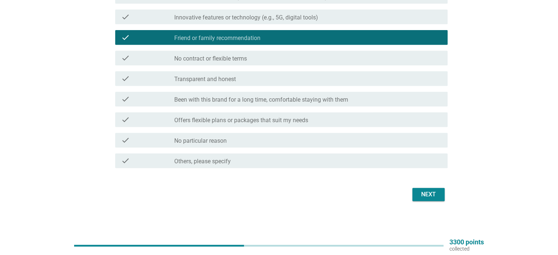
click at [411, 196] on div "Next" at bounding box center [279, 195] width 337 height 18
click at [420, 196] on div "Next" at bounding box center [428, 194] width 21 height 9
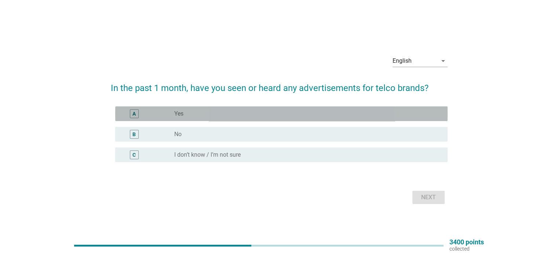
click at [294, 117] on div "radio_button_unchecked Yes" at bounding box center [304, 113] width 261 height 7
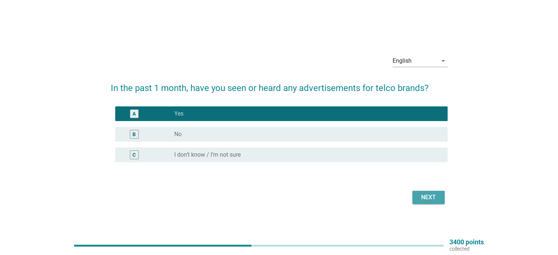
click at [420, 198] on div "Next" at bounding box center [428, 197] width 21 height 9
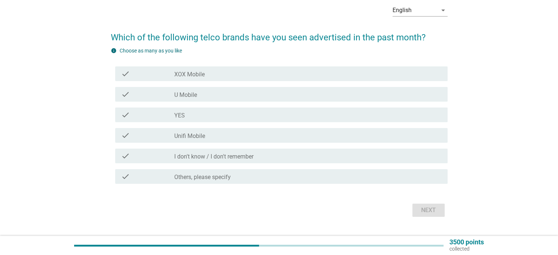
scroll to position [37, 0]
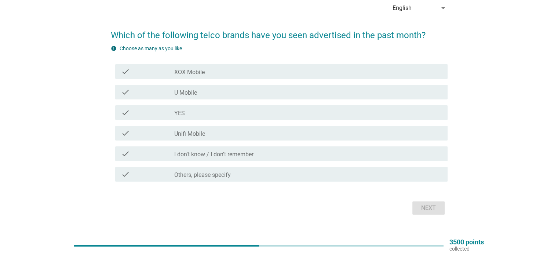
click at [301, 87] on div "check check_box_outline_blank U Mobile" at bounding box center [281, 92] width 332 height 15
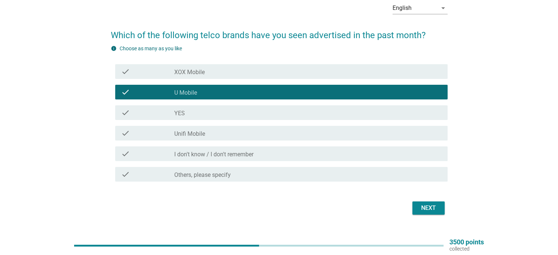
click at [426, 201] on button "Next" at bounding box center [428, 207] width 32 height 13
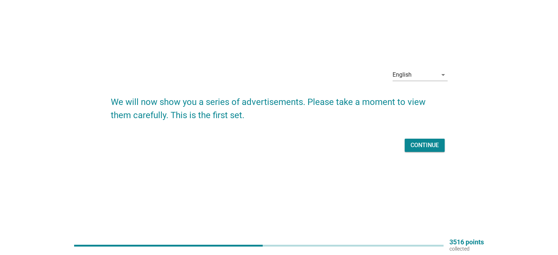
scroll to position [0, 0]
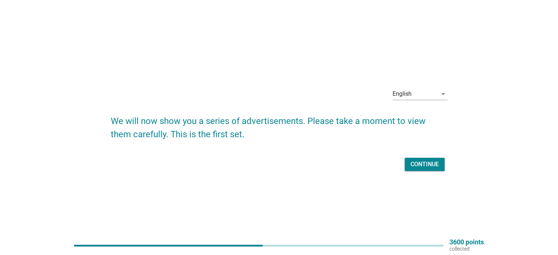
click at [430, 164] on div "Continue" at bounding box center [425, 164] width 28 height 9
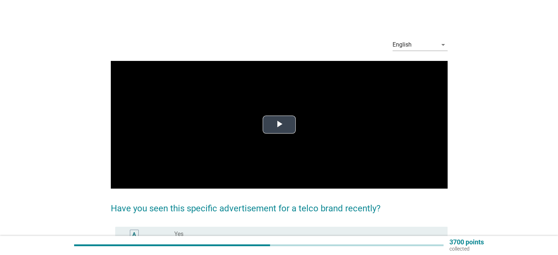
click at [279, 125] on span "Video Player" at bounding box center [279, 125] width 0 height 0
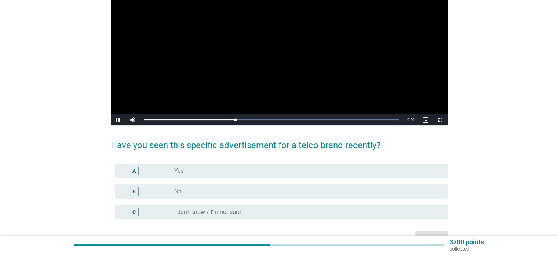
scroll to position [73, 0]
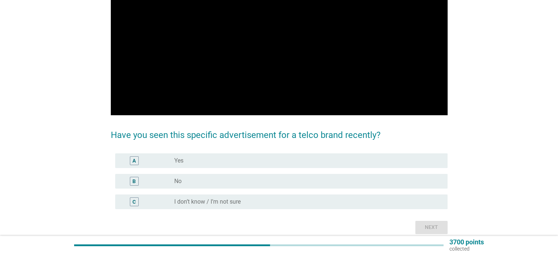
click at [261, 161] on div "radio_button_unchecked Yes" at bounding box center [304, 160] width 261 height 7
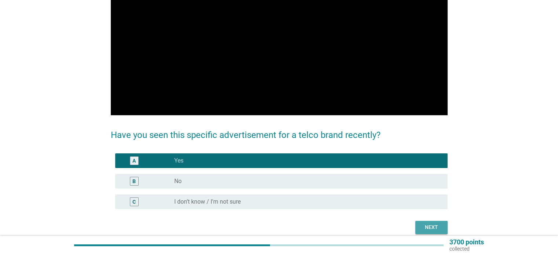
click at [423, 229] on div "Next" at bounding box center [431, 227] width 21 height 8
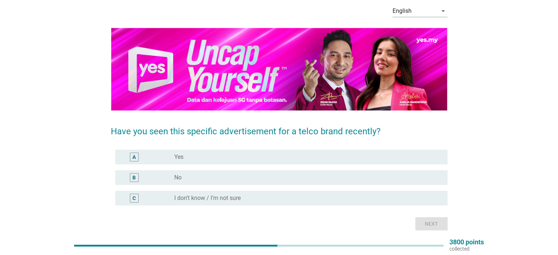
scroll to position [37, 0]
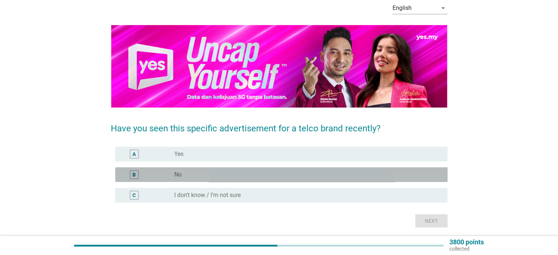
drag, startPoint x: 226, startPoint y: 175, endPoint x: 238, endPoint y: 175, distance: 11.7
click at [227, 175] on div "radio_button_unchecked No" at bounding box center [304, 174] width 261 height 7
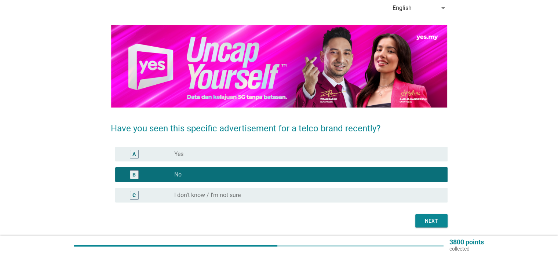
click at [429, 220] on div "Next" at bounding box center [431, 221] width 21 height 8
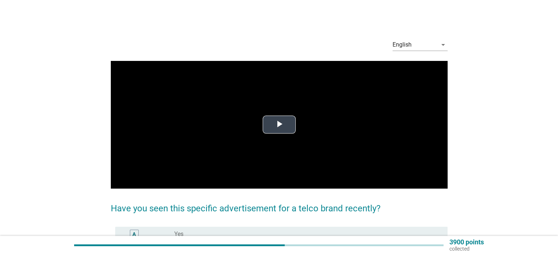
click at [279, 125] on span "Video Player" at bounding box center [279, 125] width 0 height 0
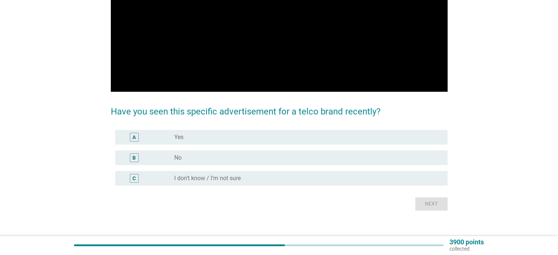
scroll to position [104, 0]
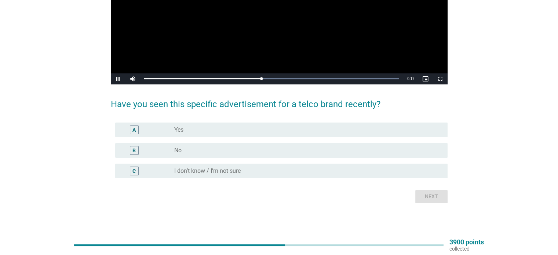
click at [175, 147] on label "No" at bounding box center [177, 150] width 7 height 7
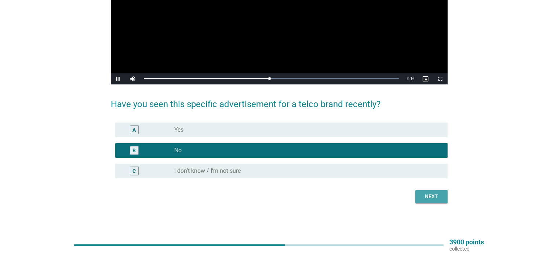
click at [429, 202] on button "Next" at bounding box center [431, 196] width 32 height 13
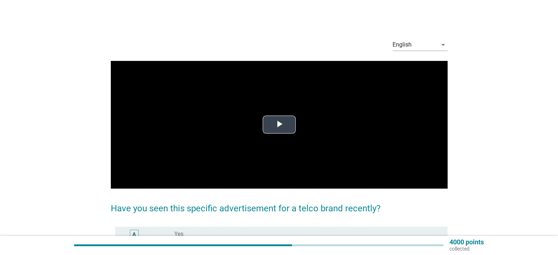
click at [279, 125] on span "Video Player" at bounding box center [279, 125] width 0 height 0
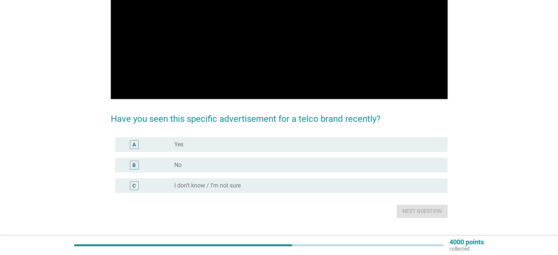
scroll to position [104, 0]
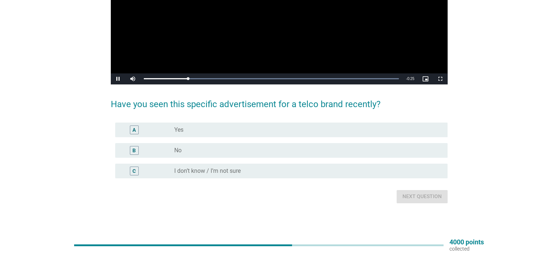
click at [220, 123] on div "A radio_button_unchecked Yes" at bounding box center [281, 130] width 332 height 15
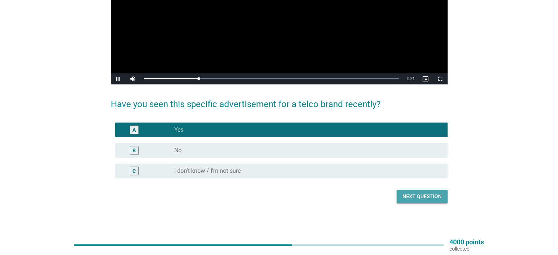
click at [429, 195] on div "Next question" at bounding box center [421, 197] width 39 height 8
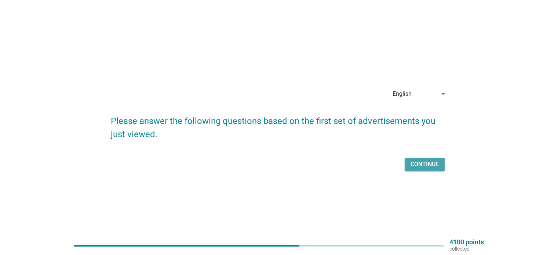
click at [426, 165] on div "Continue" at bounding box center [425, 164] width 28 height 9
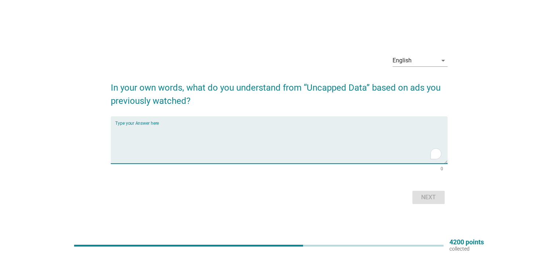
click at [343, 142] on textarea "To enrich screen reader interactions, please activate Accessibility in Grammarl…" at bounding box center [281, 144] width 332 height 39
type textarea "unlimited internet data"
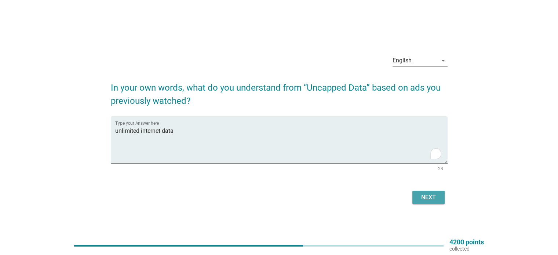
click at [433, 199] on div "Next" at bounding box center [428, 197] width 21 height 9
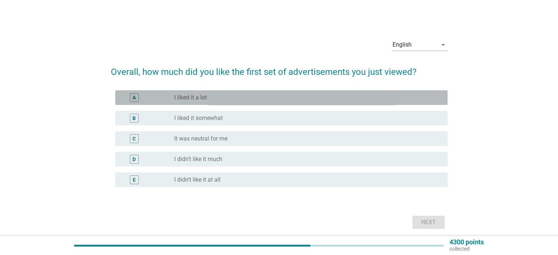
click at [233, 94] on div "radio_button_unchecked I liked it a lot" at bounding box center [304, 97] width 261 height 7
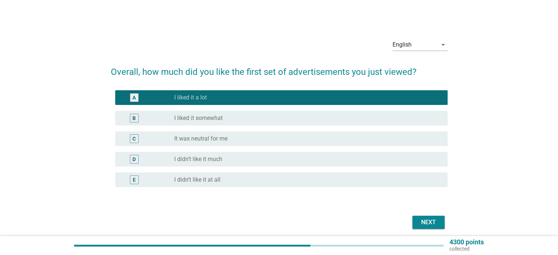
click at [433, 218] on div "Next" at bounding box center [428, 222] width 21 height 9
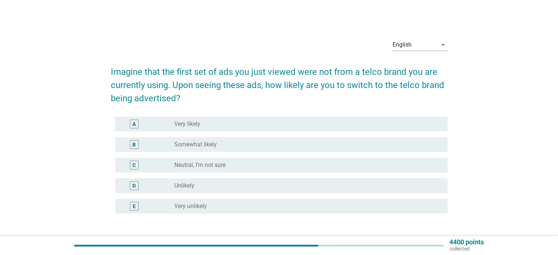
click at [276, 143] on div "radio_button_unchecked Somewhat likely" at bounding box center [304, 144] width 261 height 7
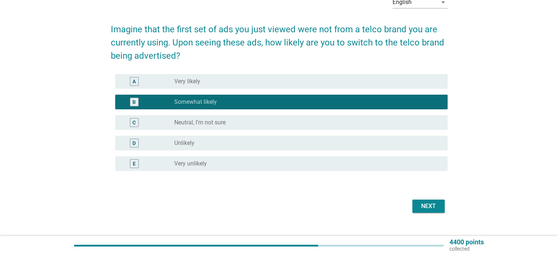
scroll to position [54, 0]
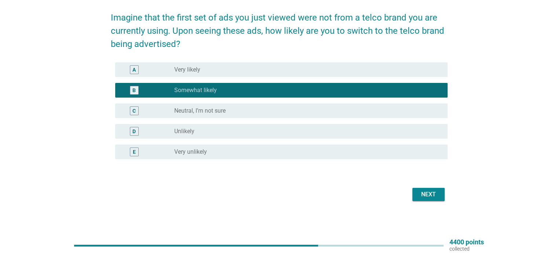
click at [433, 193] on div "Next" at bounding box center [428, 194] width 21 height 9
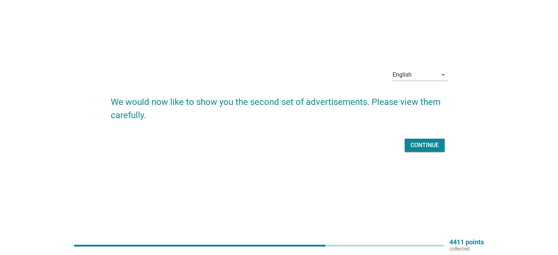
scroll to position [0, 0]
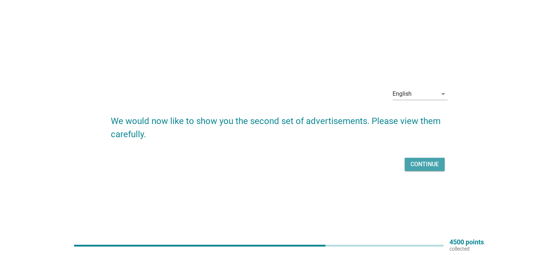
click at [429, 170] on button "Continue" at bounding box center [425, 164] width 40 height 13
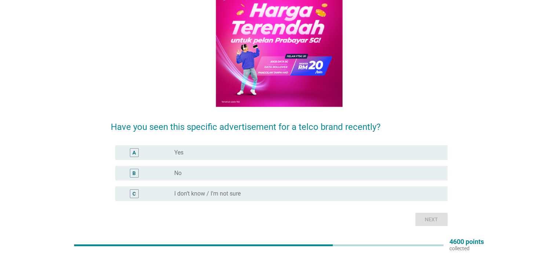
scroll to position [104, 0]
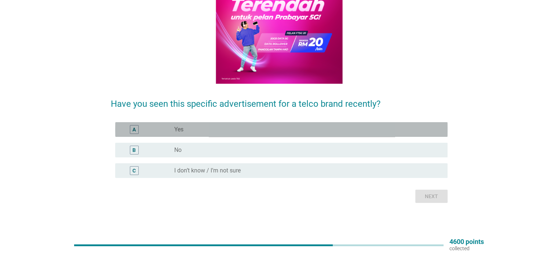
click at [339, 130] on div "radio_button_unchecked Yes" at bounding box center [304, 129] width 261 height 7
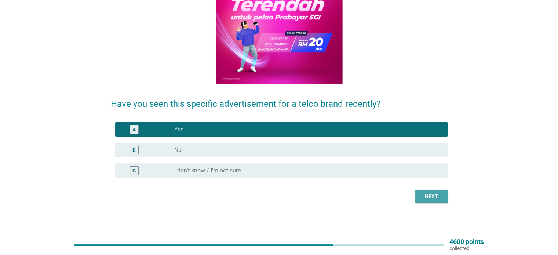
click at [431, 198] on div "Next" at bounding box center [431, 197] width 21 height 8
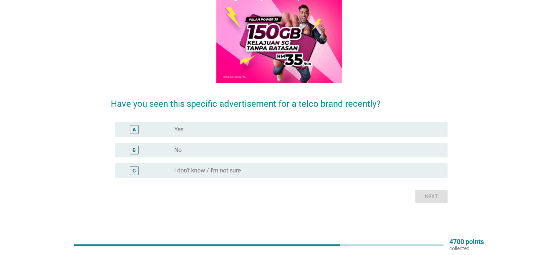
click at [236, 142] on div "B radio_button_unchecked No" at bounding box center [279, 150] width 337 height 21
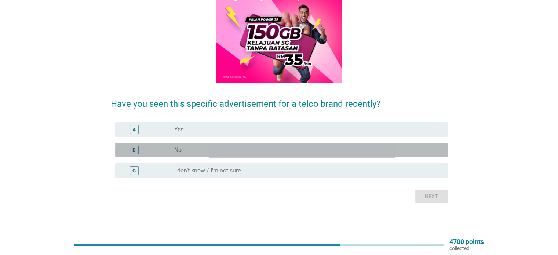
click at [239, 156] on div "B radio_button_unchecked No" at bounding box center [281, 150] width 332 height 15
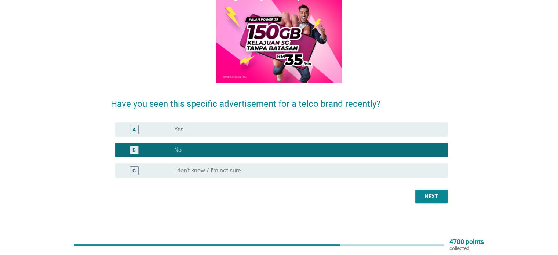
click at [429, 195] on div "Next" at bounding box center [431, 197] width 21 height 8
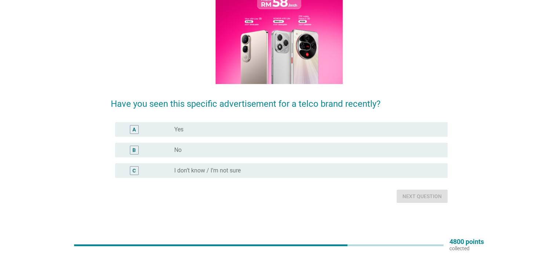
click at [203, 129] on div "radio_button_unchecked Yes" at bounding box center [304, 129] width 261 height 7
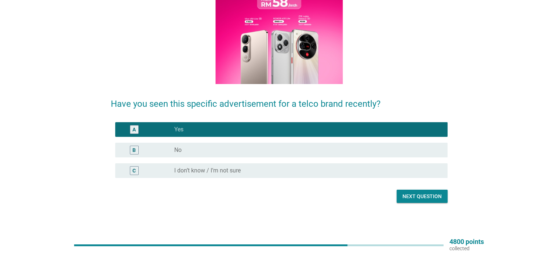
click at [426, 199] on div "Next question" at bounding box center [421, 197] width 39 height 8
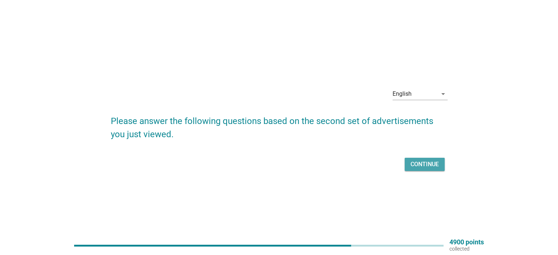
click at [424, 164] on div "Continue" at bounding box center [425, 164] width 28 height 9
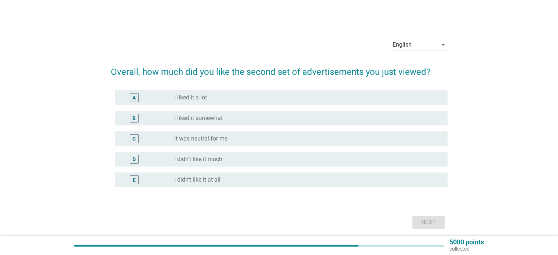
click at [292, 118] on div "radio_button_unchecked I liked it somewhat" at bounding box center [304, 117] width 261 height 7
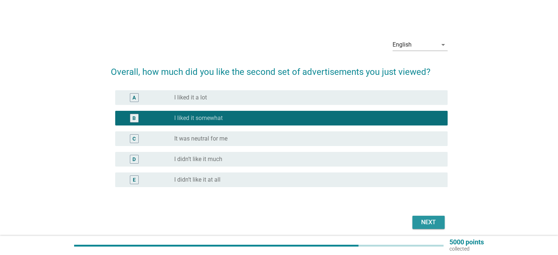
click at [426, 216] on button "Next" at bounding box center [428, 222] width 32 height 13
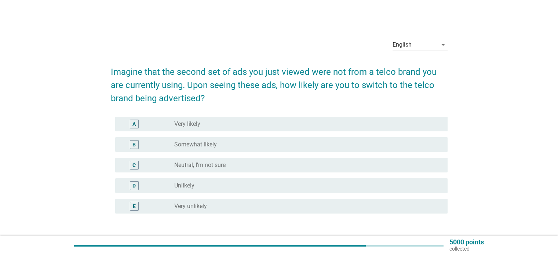
click at [295, 142] on div "radio_button_unchecked Somewhat likely" at bounding box center [304, 144] width 261 height 7
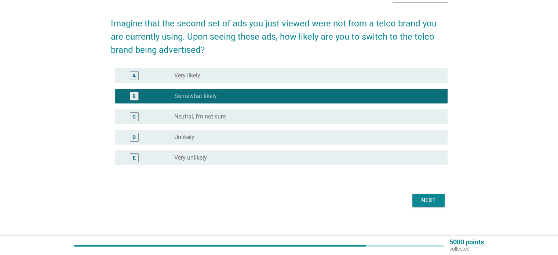
scroll to position [54, 0]
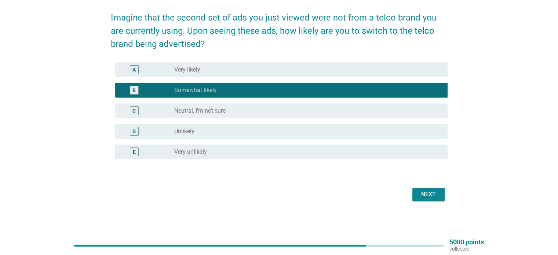
click at [431, 194] on div "Next" at bounding box center [428, 194] width 21 height 9
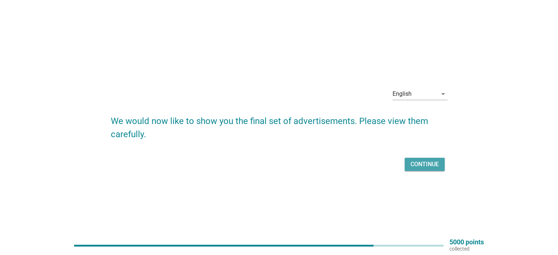
click at [429, 163] on div "Continue" at bounding box center [425, 164] width 28 height 9
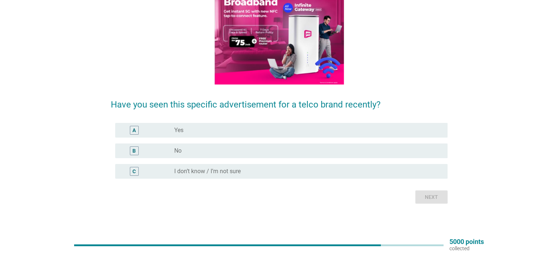
scroll to position [104, 0]
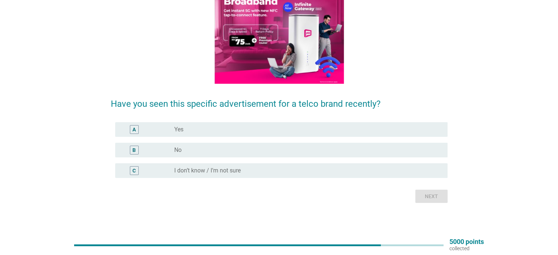
click at [288, 134] on div "radio_button_unchecked Yes" at bounding box center [307, 129] width 267 height 9
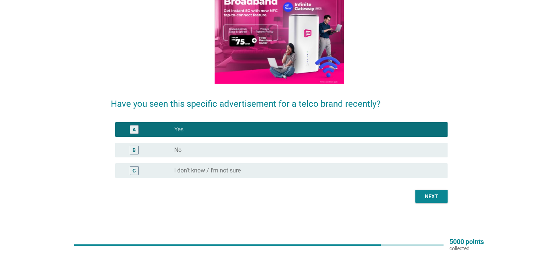
click at [436, 190] on button "Next" at bounding box center [431, 196] width 32 height 13
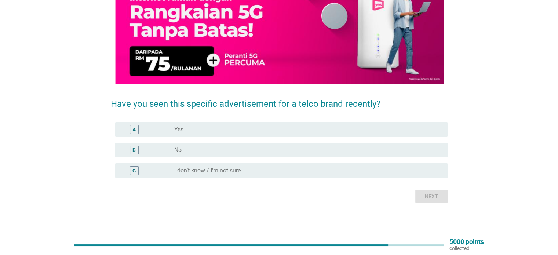
click at [248, 134] on div "A radio_button_unchecked Yes" at bounding box center [281, 129] width 332 height 15
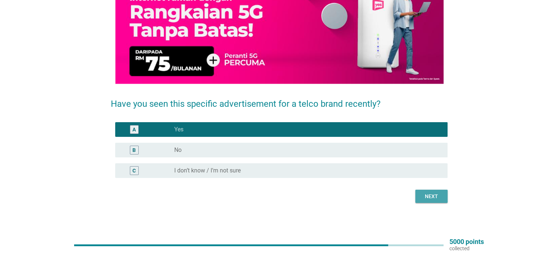
click at [440, 192] on button "Next" at bounding box center [431, 196] width 32 height 13
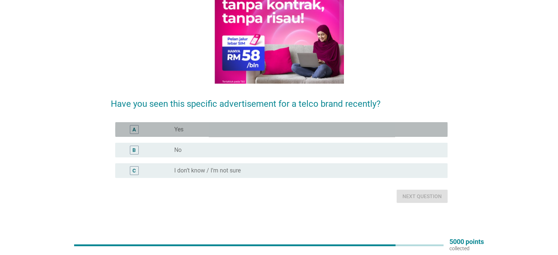
click at [245, 130] on div "radio_button_unchecked Yes" at bounding box center [304, 129] width 261 height 7
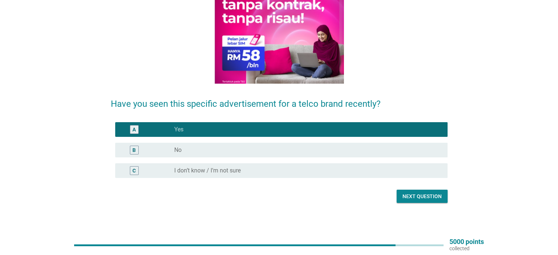
click at [428, 194] on div "Next question" at bounding box center [421, 197] width 39 height 8
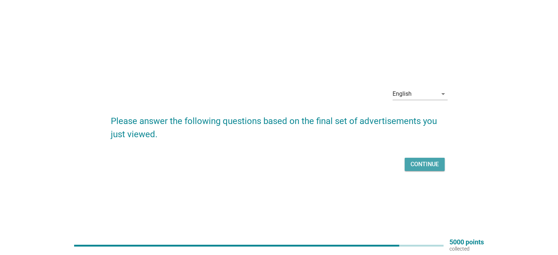
click at [430, 165] on div "Continue" at bounding box center [425, 164] width 28 height 9
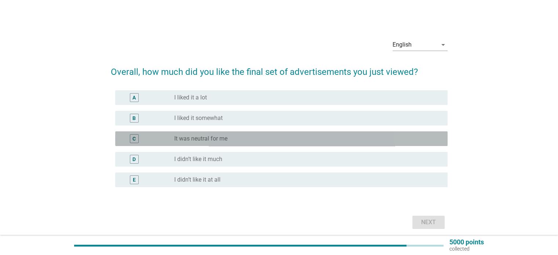
click at [298, 141] on div "radio_button_unchecked It was neutral for me" at bounding box center [304, 138] width 261 height 7
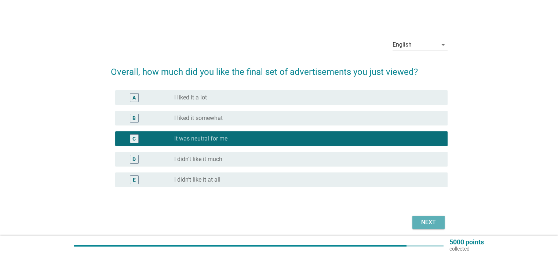
click at [429, 219] on div "Next" at bounding box center [428, 222] width 21 height 9
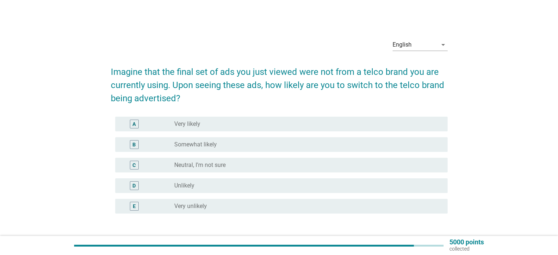
click at [278, 163] on div "radio_button_unchecked Neutral, I’m not sure" at bounding box center [304, 164] width 261 height 7
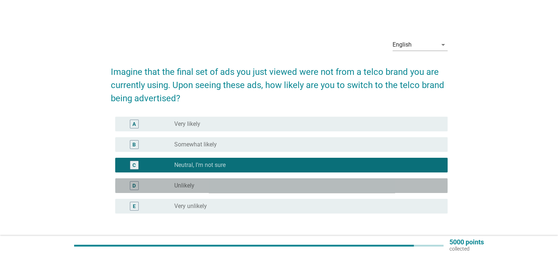
click at [314, 187] on div "radio_button_unchecked Unlikely" at bounding box center [304, 185] width 261 height 7
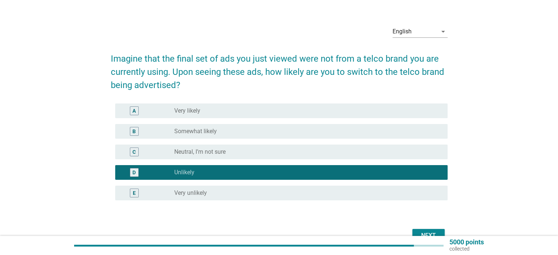
scroll to position [37, 0]
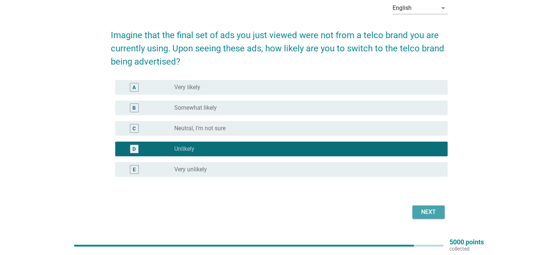
click at [431, 211] on div "Next" at bounding box center [428, 212] width 21 height 9
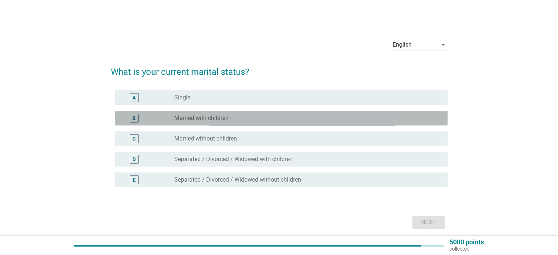
click at [307, 117] on div "radio_button_unchecked Married with children" at bounding box center [304, 117] width 261 height 7
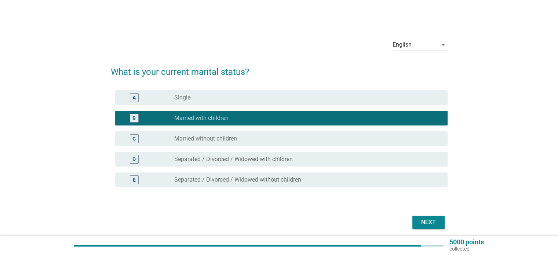
click at [422, 216] on div "Next" at bounding box center [279, 223] width 337 height 18
click at [424, 222] on div "Next" at bounding box center [428, 222] width 21 height 9
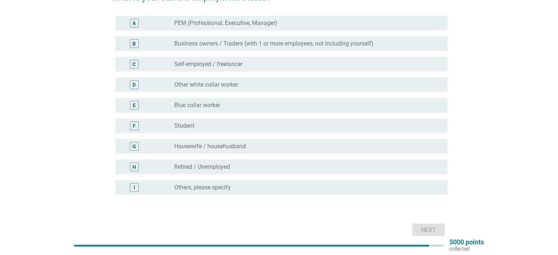
scroll to position [73, 0]
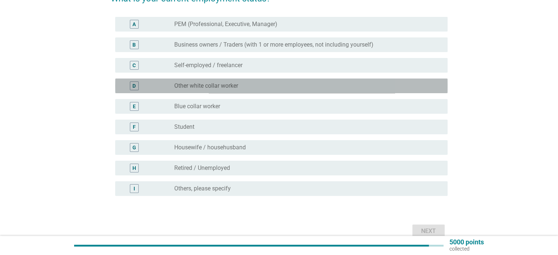
click at [265, 79] on div "D radio_button_unchecked Other white collar worker" at bounding box center [281, 86] width 332 height 15
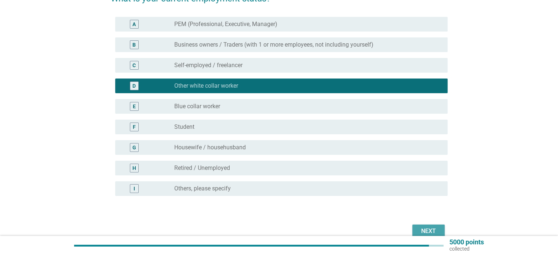
click at [419, 228] on div "Next" at bounding box center [428, 231] width 21 height 9
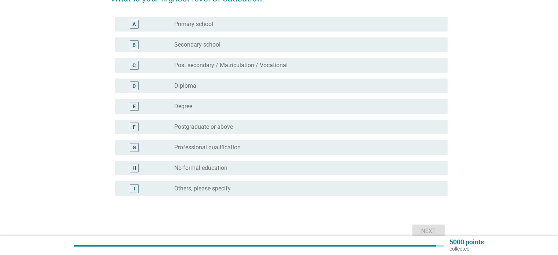
click at [269, 89] on div "radio_button_unchecked Diploma" at bounding box center [304, 85] width 261 height 7
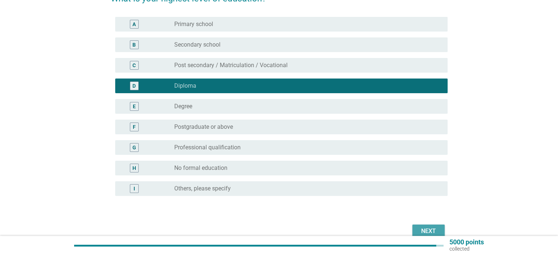
click at [423, 227] on div "Next" at bounding box center [428, 231] width 21 height 9
